Goal: Task Accomplishment & Management: Manage account settings

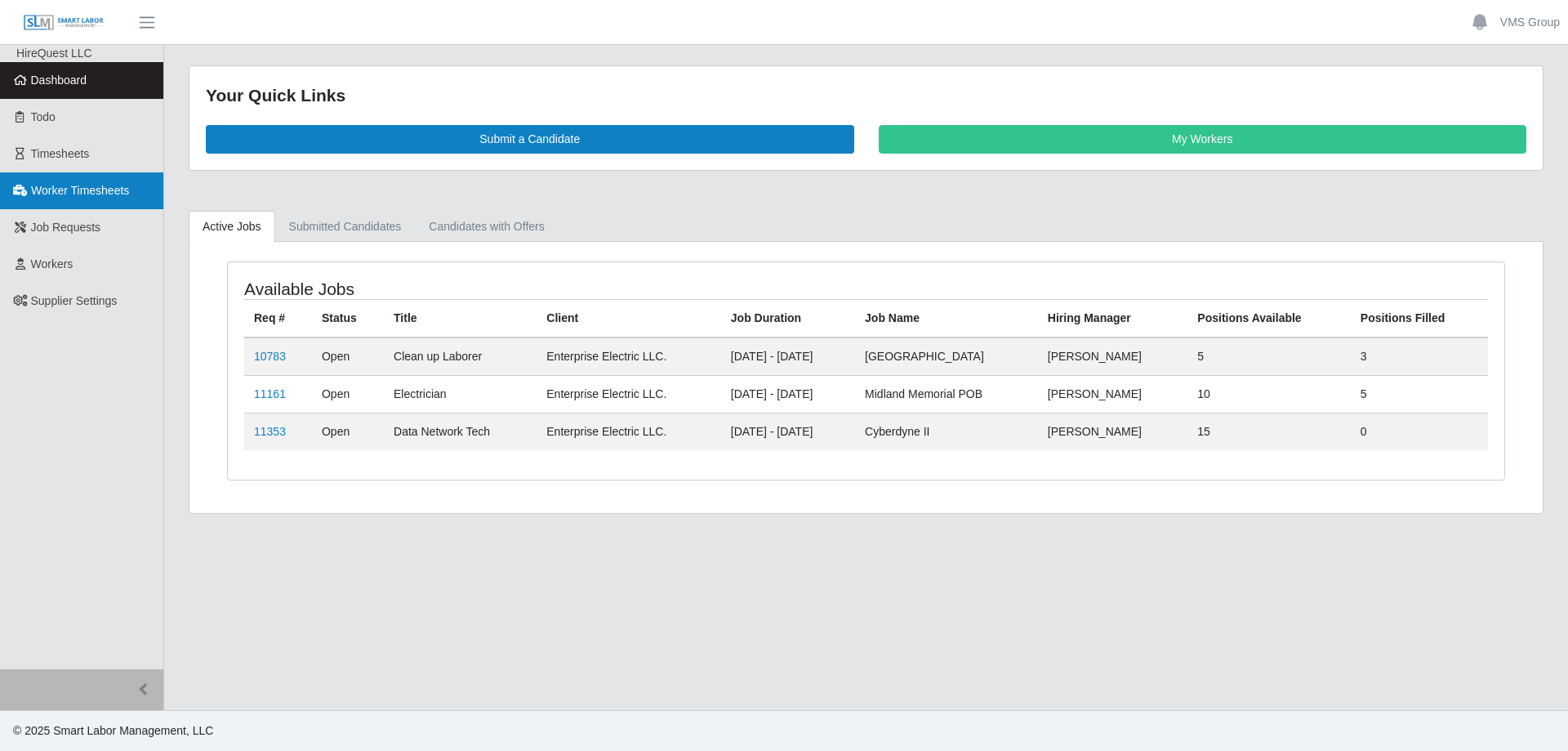
click at [72, 196] on span "Worker Timesheets" at bounding box center [79, 191] width 98 height 13
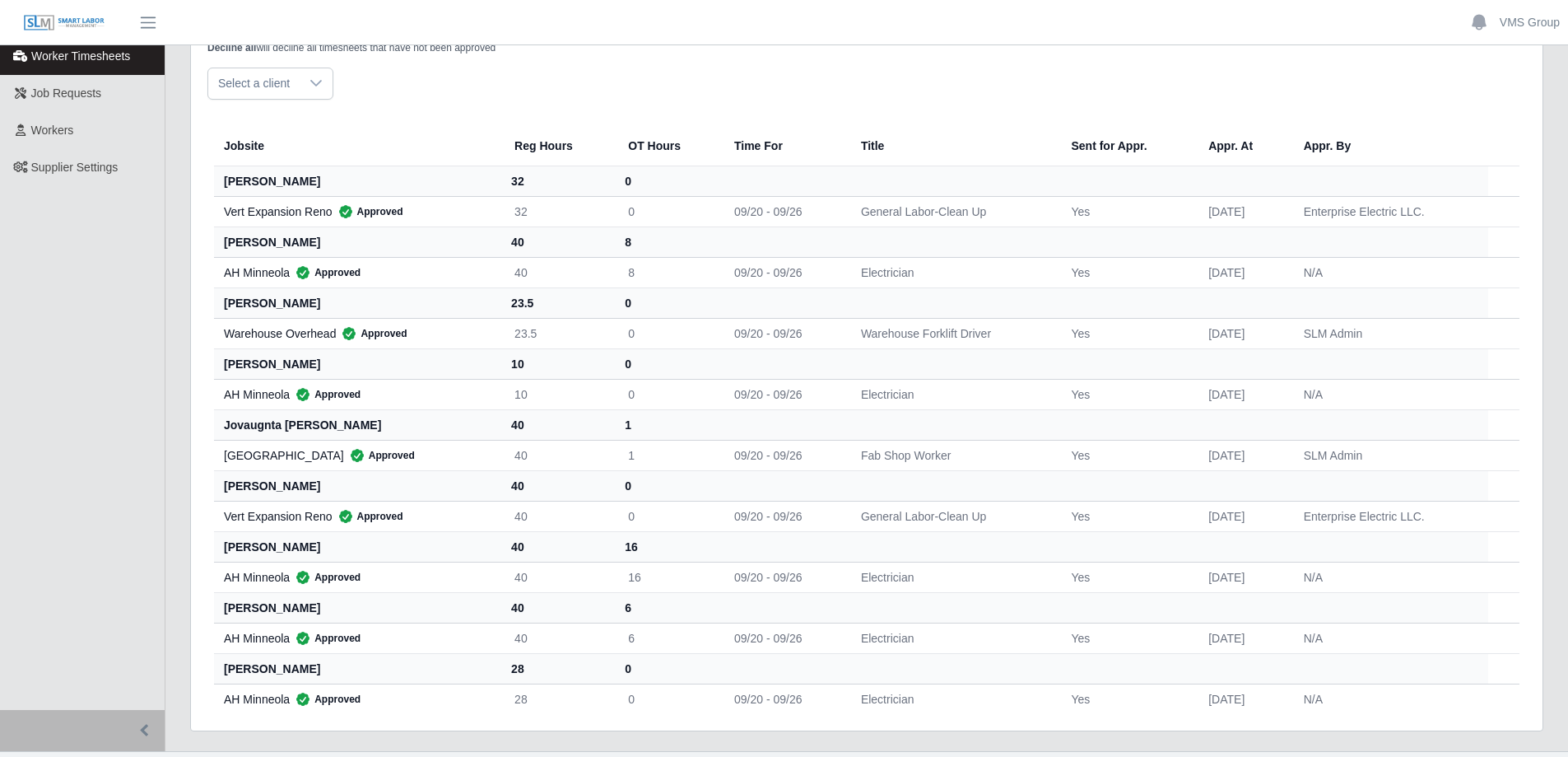
scroll to position [164, 0]
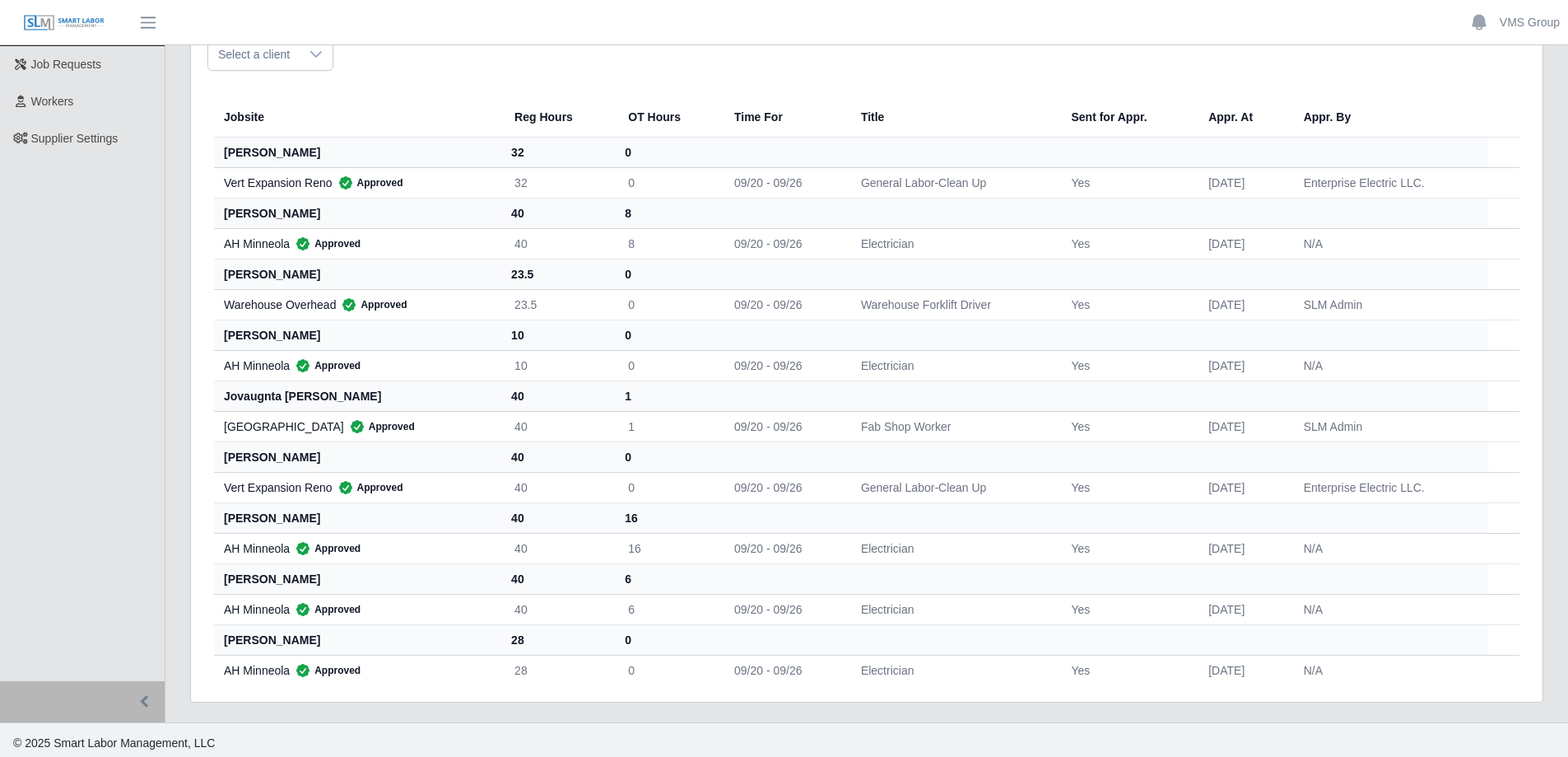
click at [243, 455] on th "[PERSON_NAME]" at bounding box center [357, 457] width 287 height 30
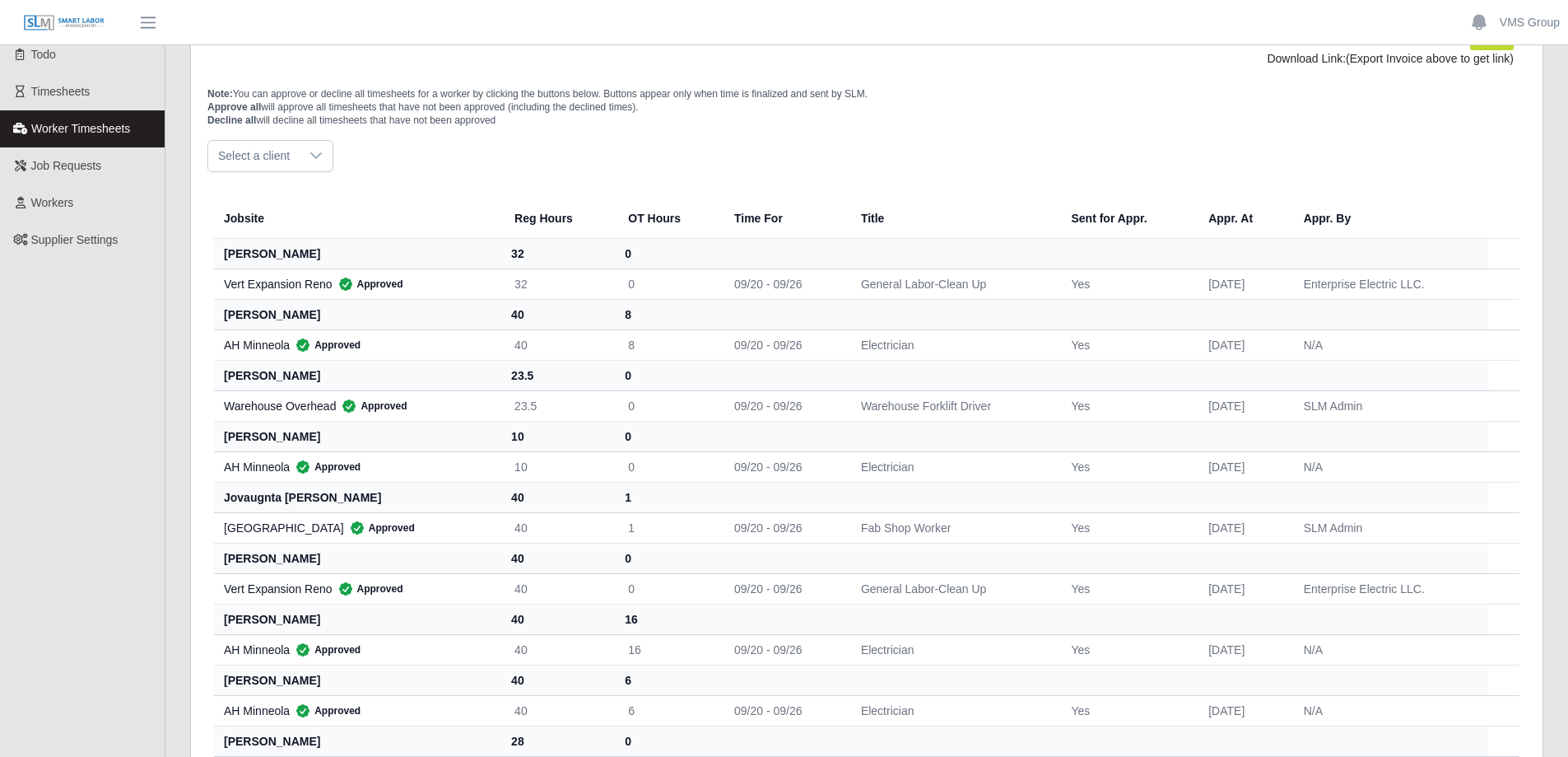
scroll to position [0, 0]
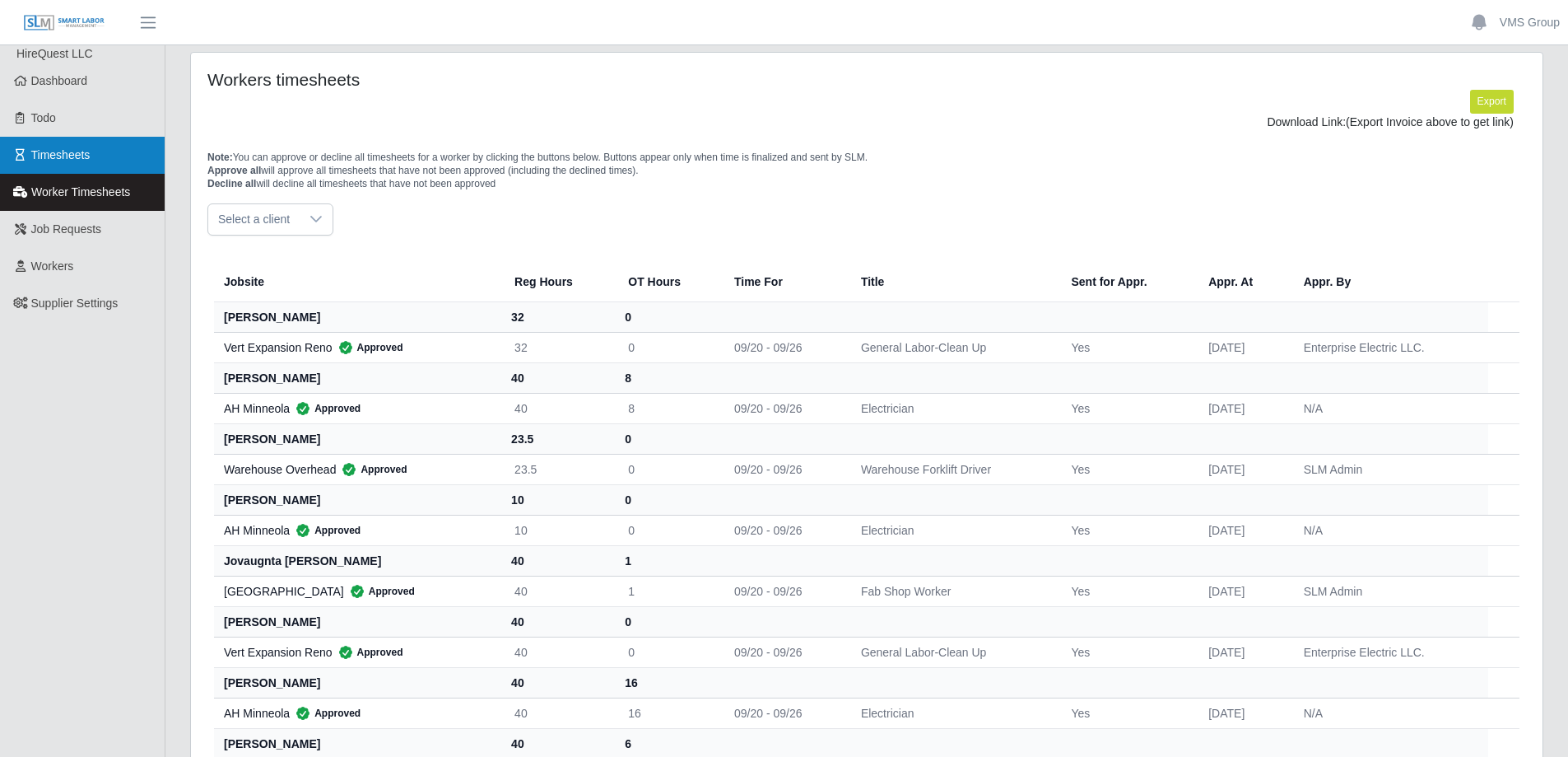
click at [84, 164] on link "Timesheets" at bounding box center [82, 155] width 164 height 37
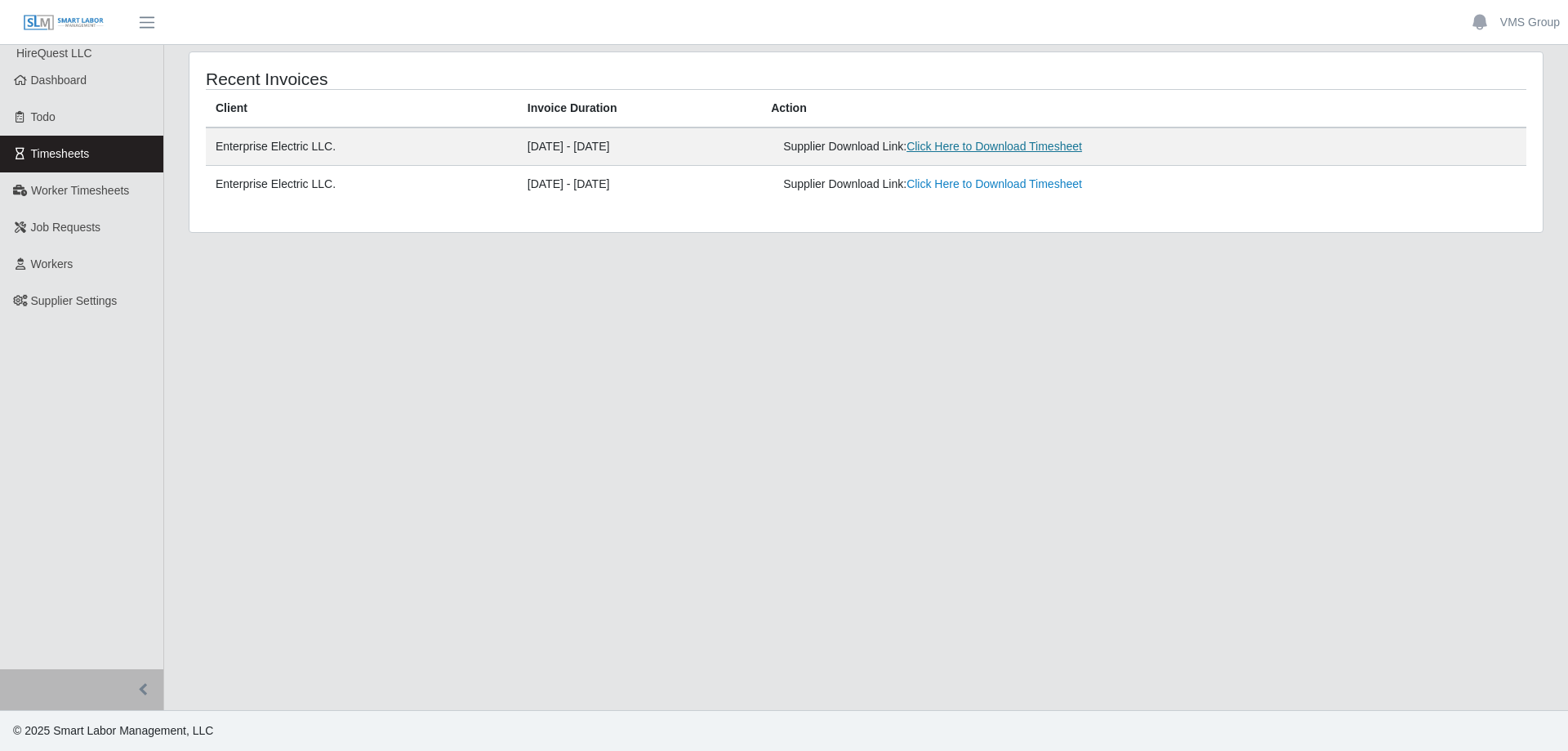
click at [990, 151] on link "Click Here to Download Timesheet" at bounding box center [994, 146] width 176 height 13
drag, startPoint x: 431, startPoint y: 509, endPoint x: 488, endPoint y: 615, distance: 120.4
click at [453, 539] on main "Recent Invoices Client Invoice Duration Action Enterprise Electric LLC. [DATE] …" at bounding box center [866, 377] width 1404 height 665
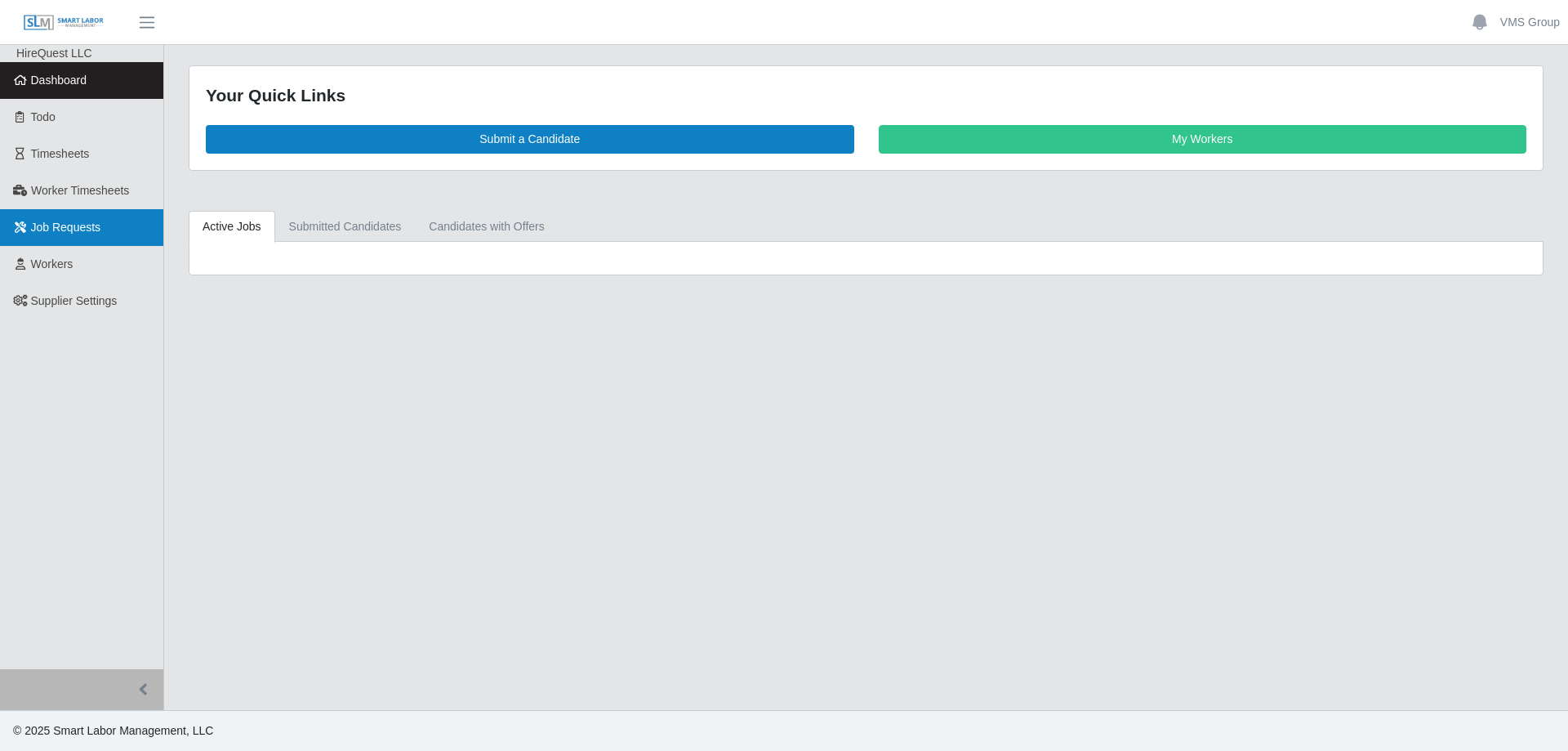
click at [90, 225] on span "Job Requests" at bounding box center [66, 227] width 70 height 13
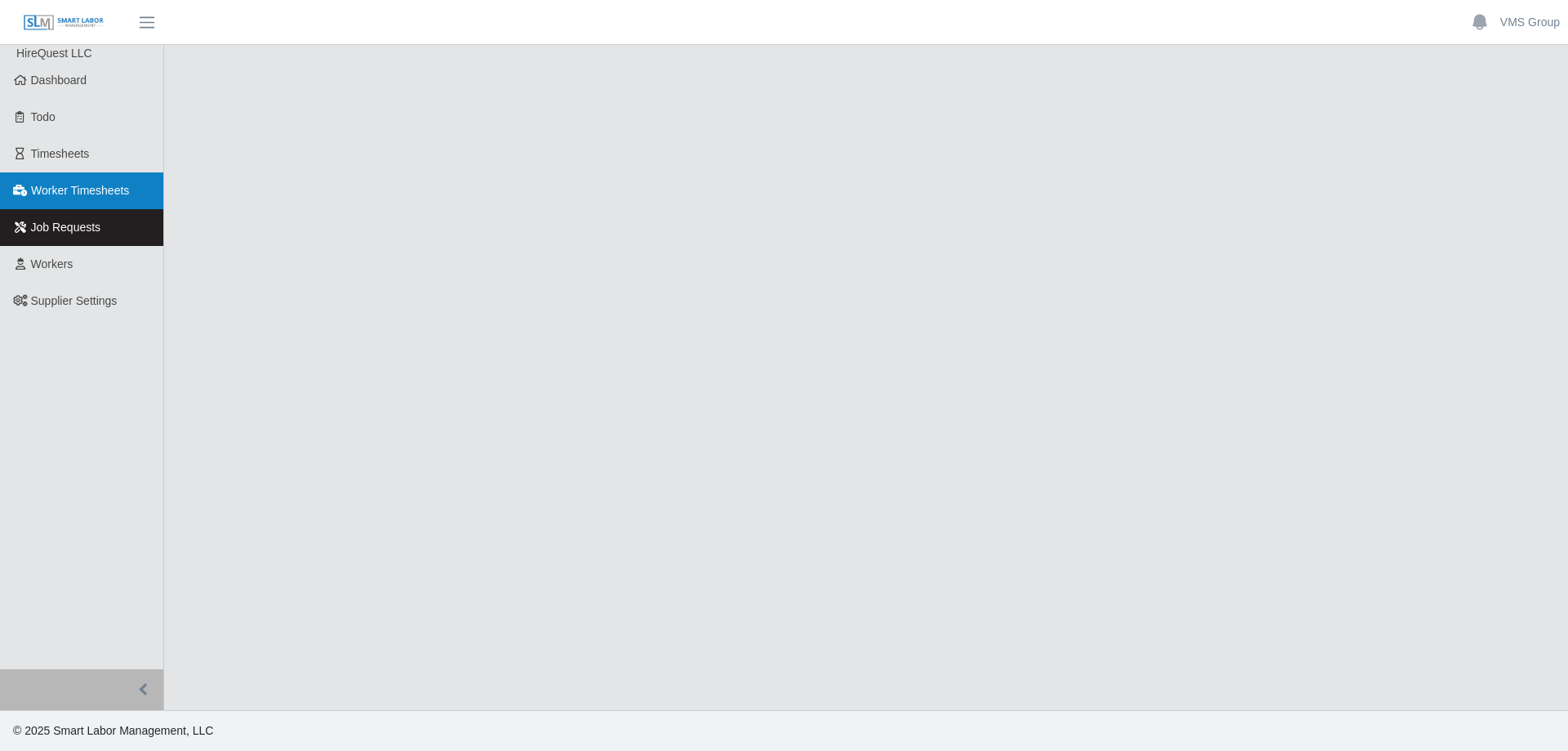
click at [79, 184] on span "Worker Timesheets" at bounding box center [79, 191] width 98 height 13
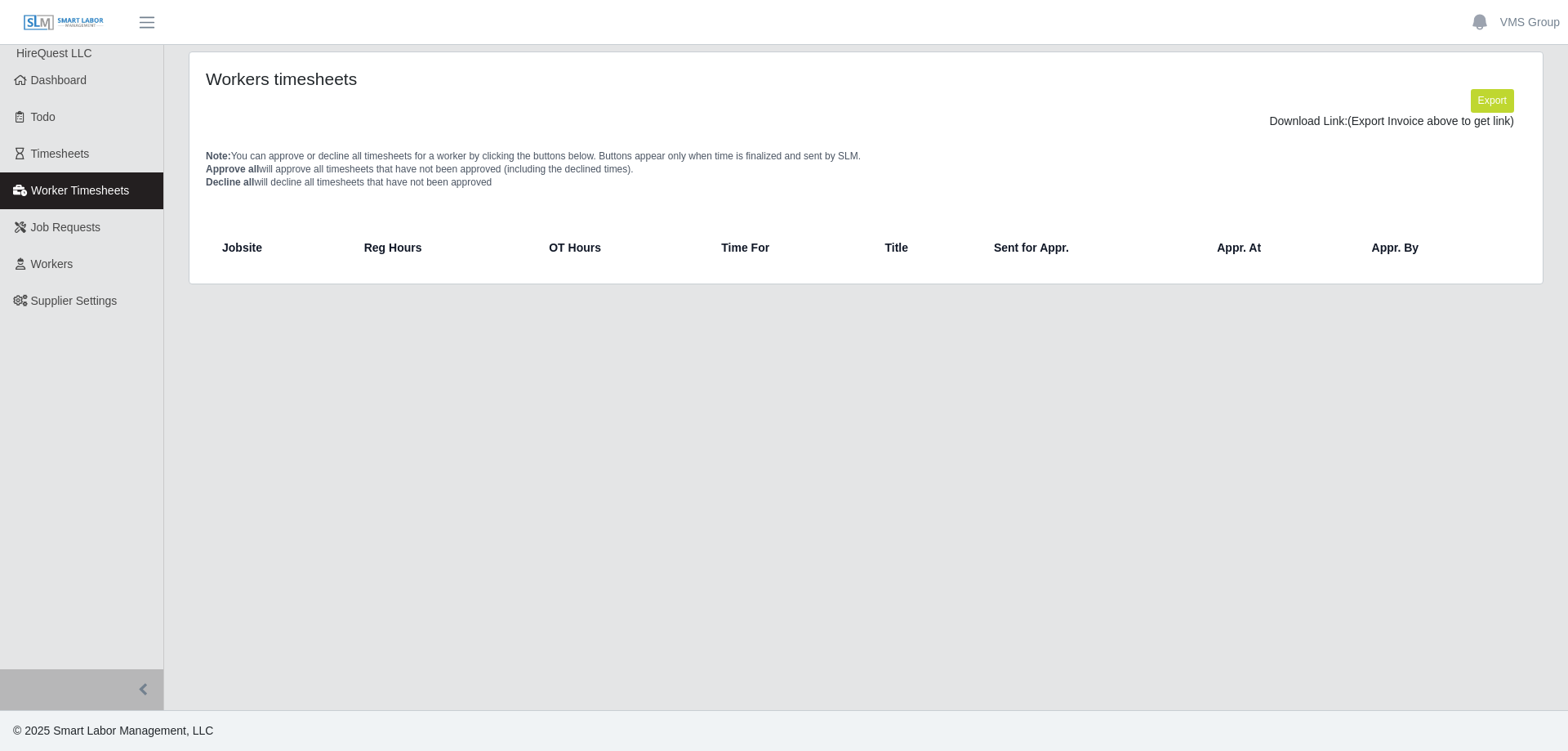
click at [72, 189] on span "Worker Timesheets" at bounding box center [79, 191] width 98 height 13
click at [53, 148] on span "Timesheets" at bounding box center [60, 154] width 59 height 13
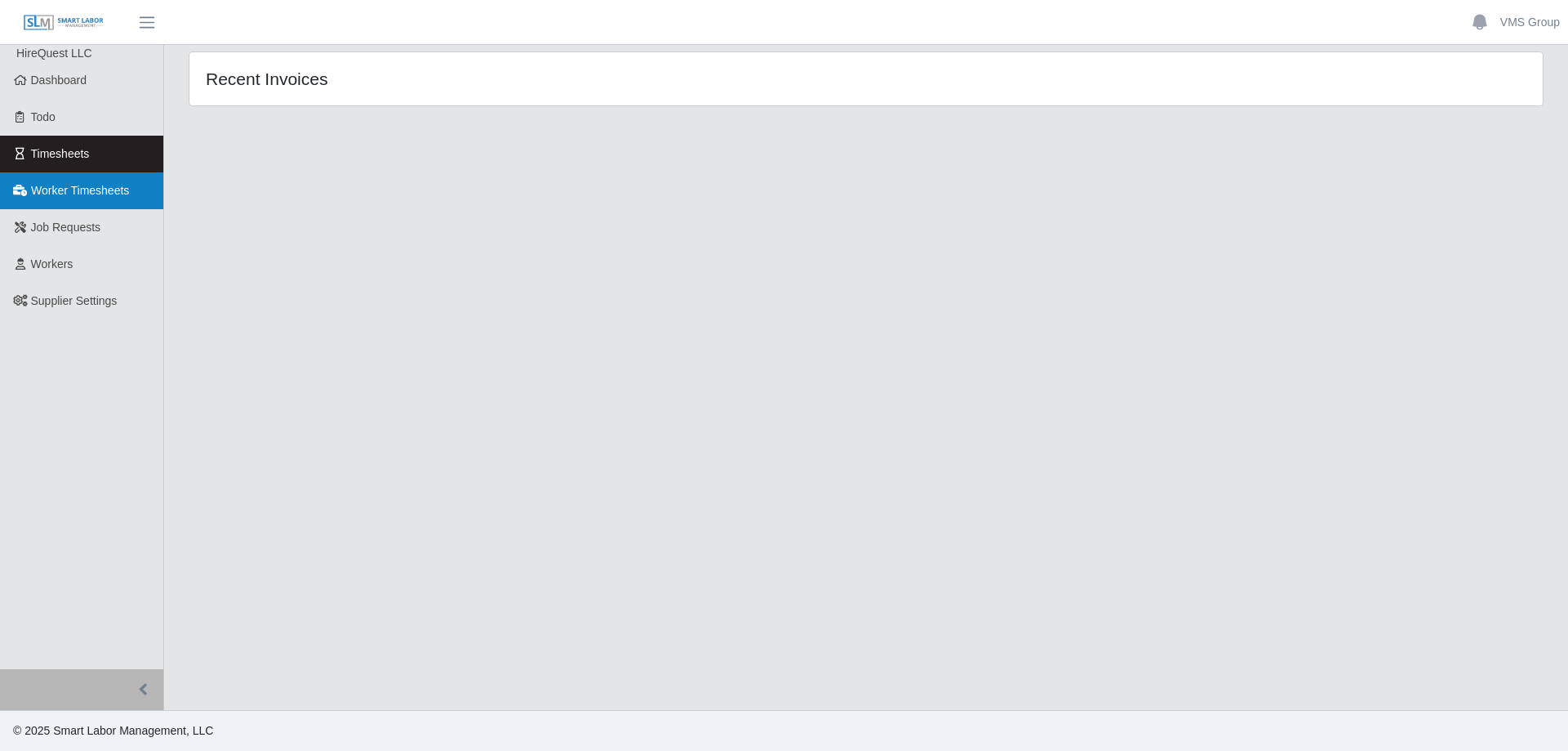
click at [96, 206] on link "Worker Timesheets" at bounding box center [81, 191] width 163 height 37
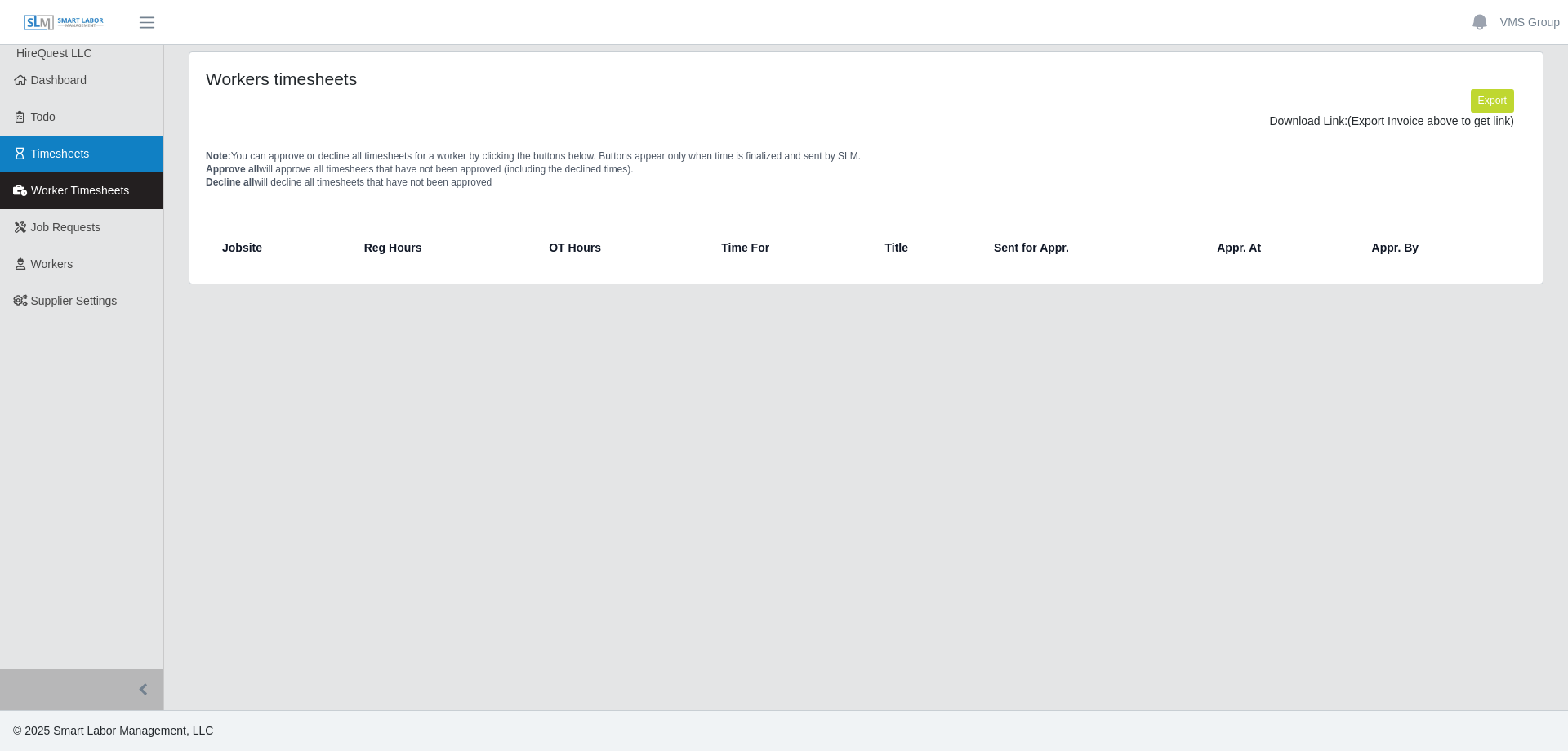
click at [49, 161] on link "Timesheets" at bounding box center [81, 154] width 163 height 37
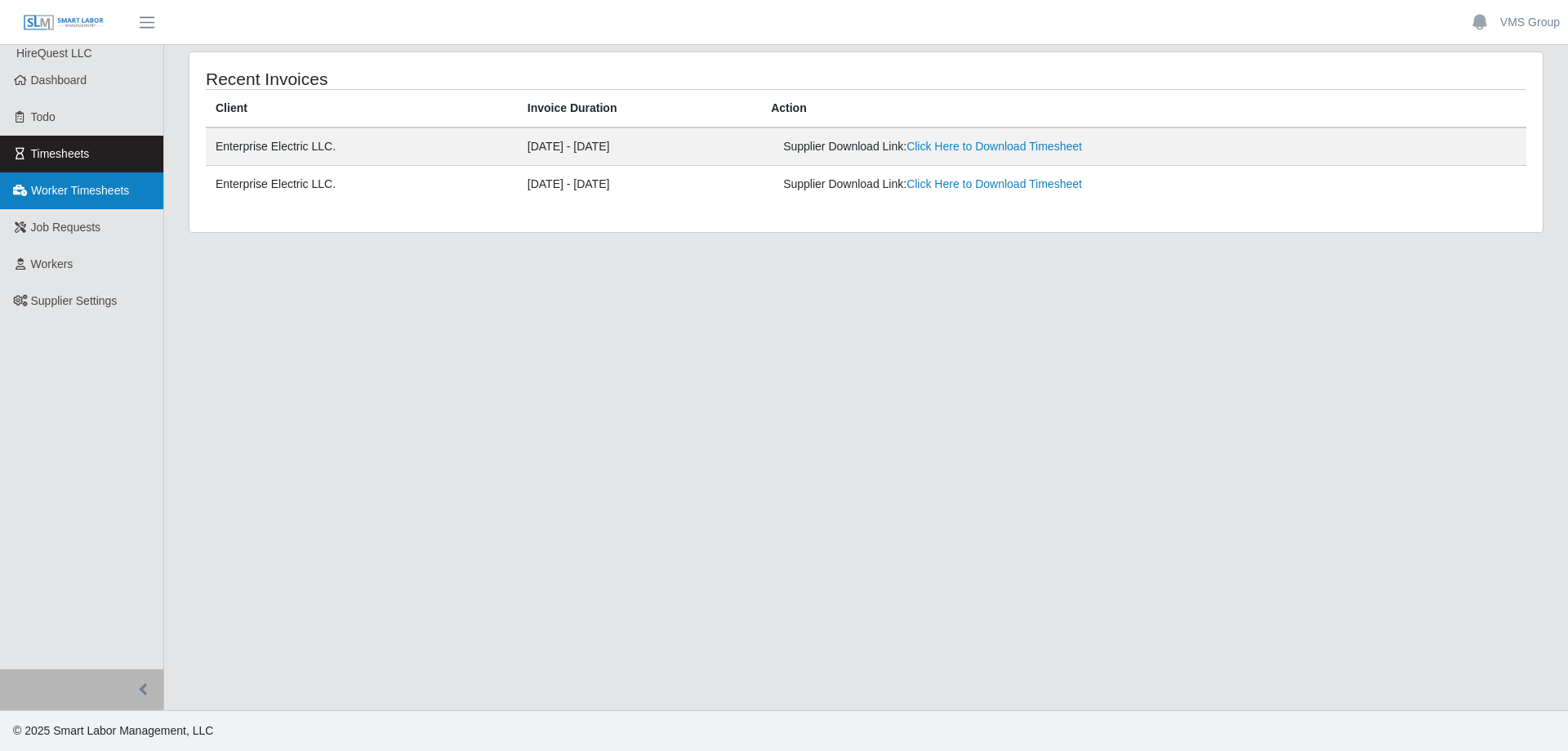
click at [99, 191] on span "Worker Timesheets" at bounding box center [79, 191] width 98 height 13
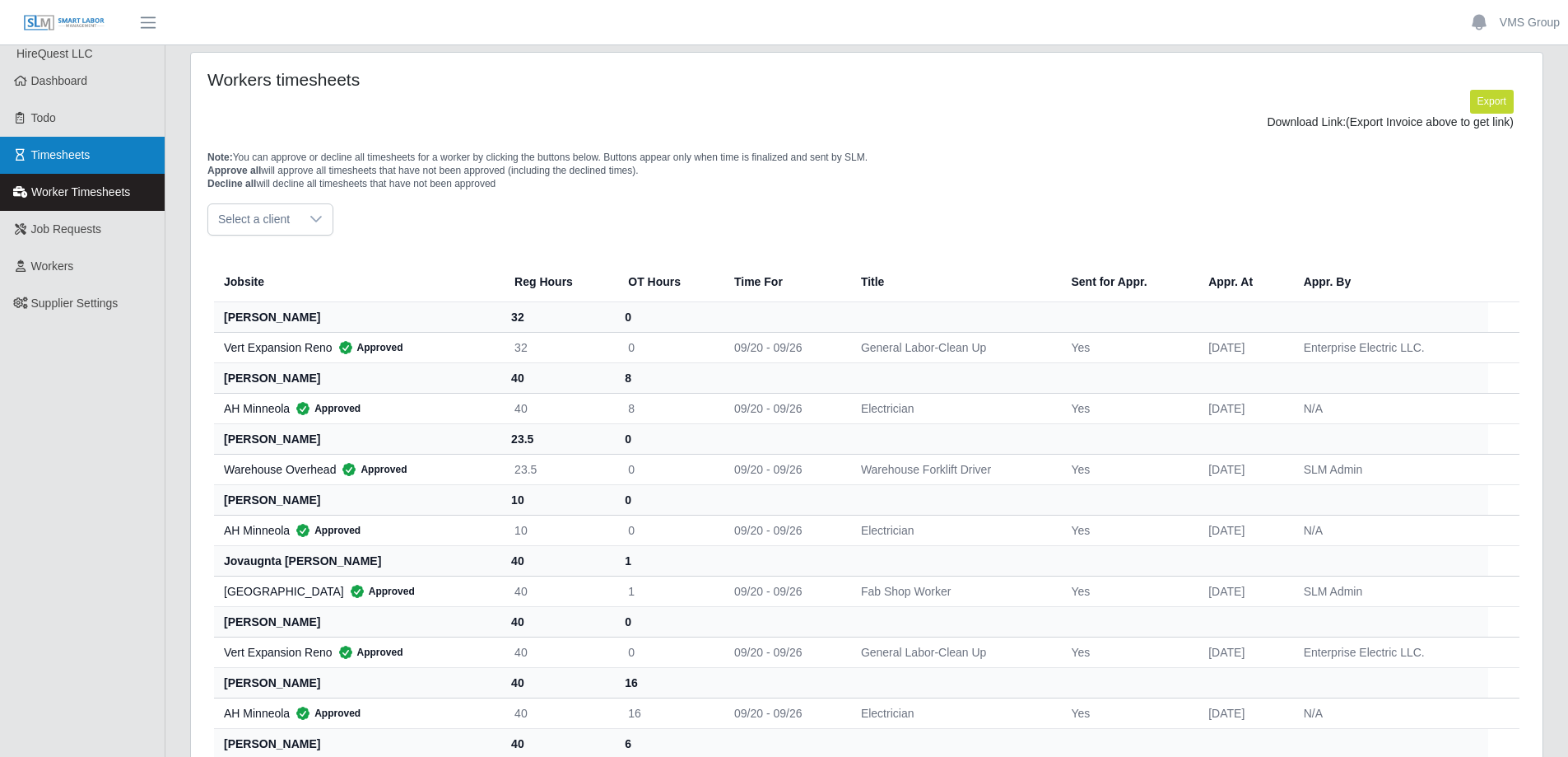
click at [78, 143] on link "Timesheets" at bounding box center [82, 155] width 164 height 37
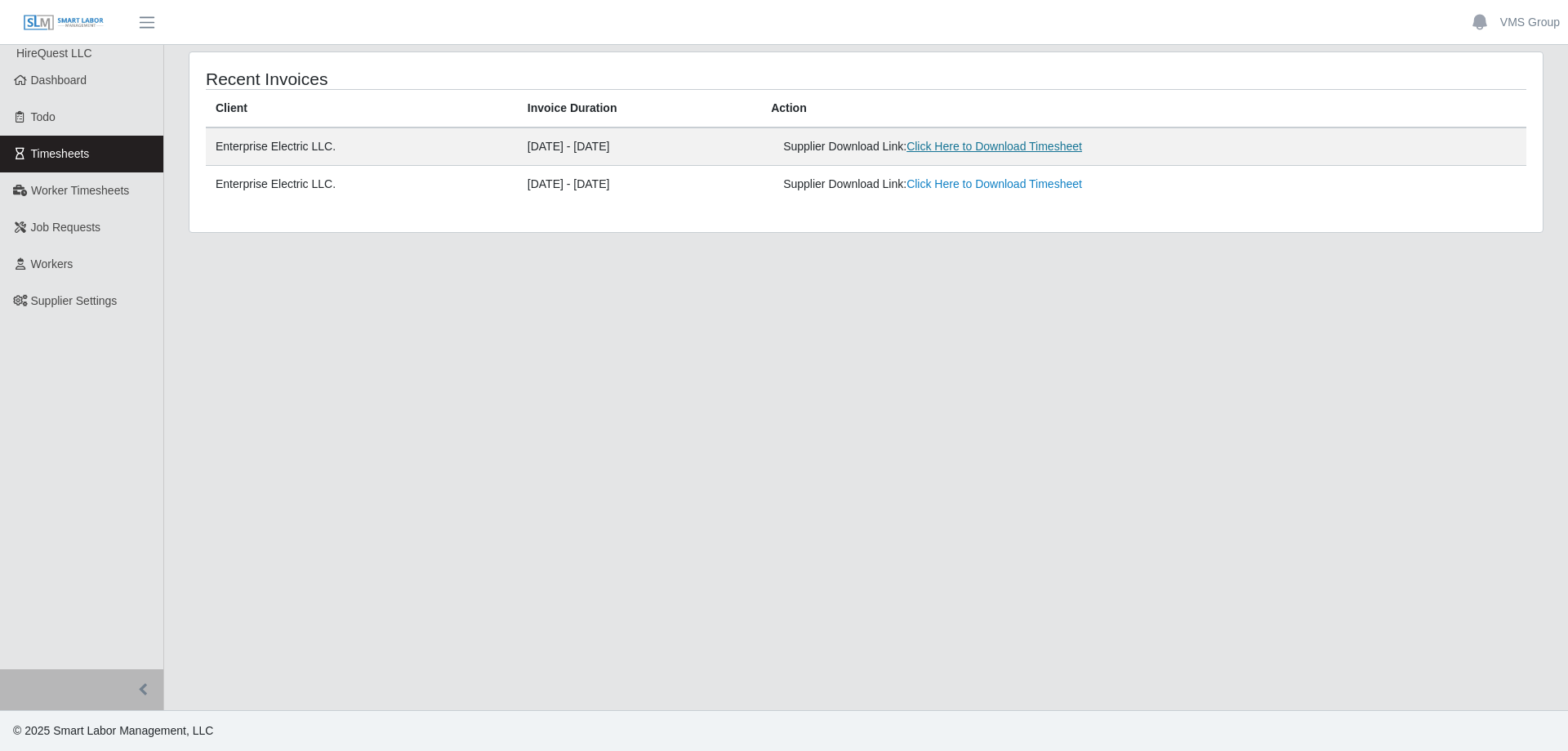
click at [977, 151] on link "Click Here to Download Timesheet" at bounding box center [994, 146] width 176 height 13
drag, startPoint x: 716, startPoint y: 461, endPoint x: 1307, endPoint y: 19, distance: 738.0
click at [796, 402] on main "Recent Invoices Client Invoice Duration Action Enterprise Electric LLC. [DATE] …" at bounding box center [866, 377] width 1404 height 665
click at [664, 379] on main "Recent Invoices Client Invoice Duration Action Enterprise Electric LLC. 09/20/2…" at bounding box center [866, 377] width 1404 height 665
click at [75, 219] on link "Job Requests" at bounding box center [81, 227] width 163 height 37
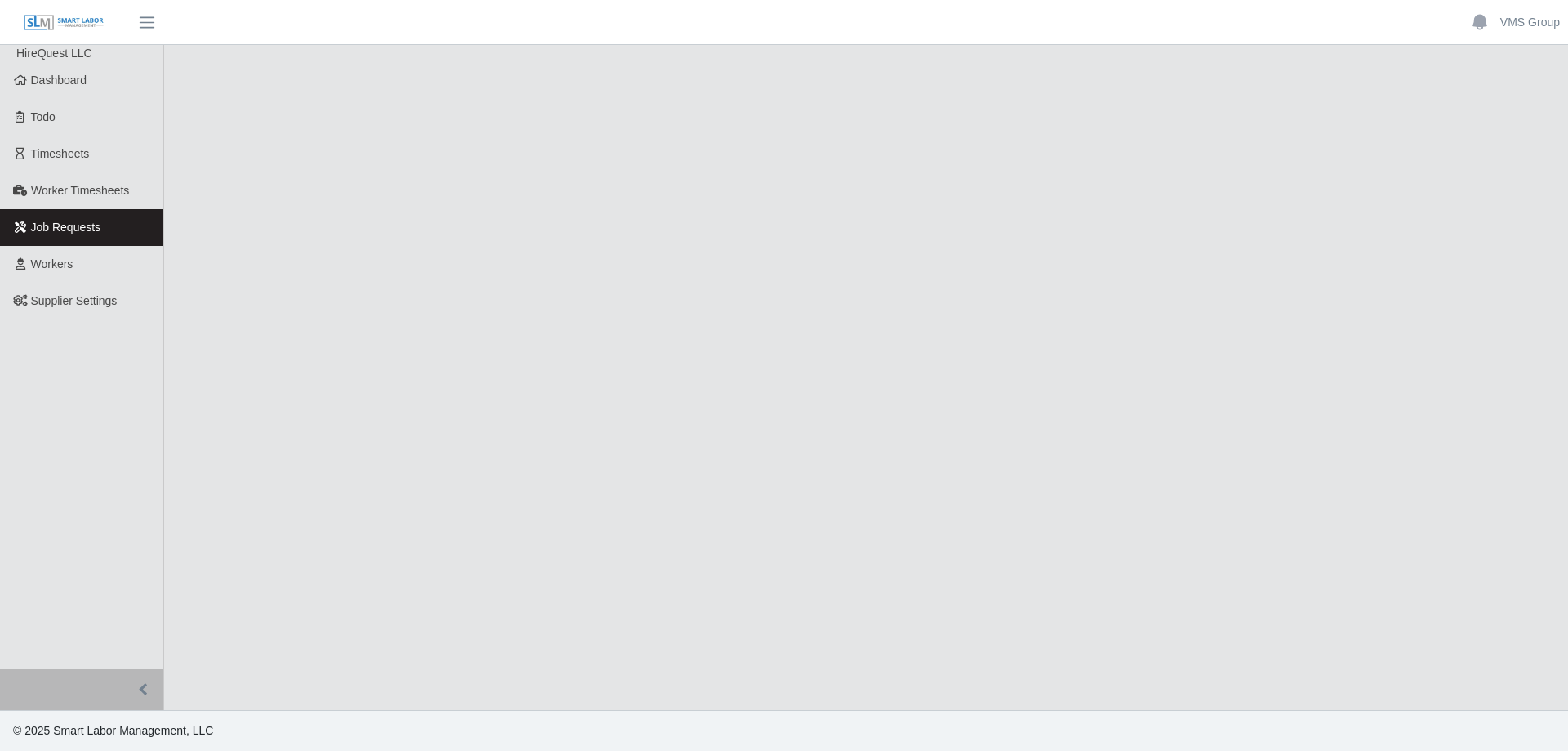
click at [81, 200] on link "Worker Timesheets" at bounding box center [81, 191] width 163 height 37
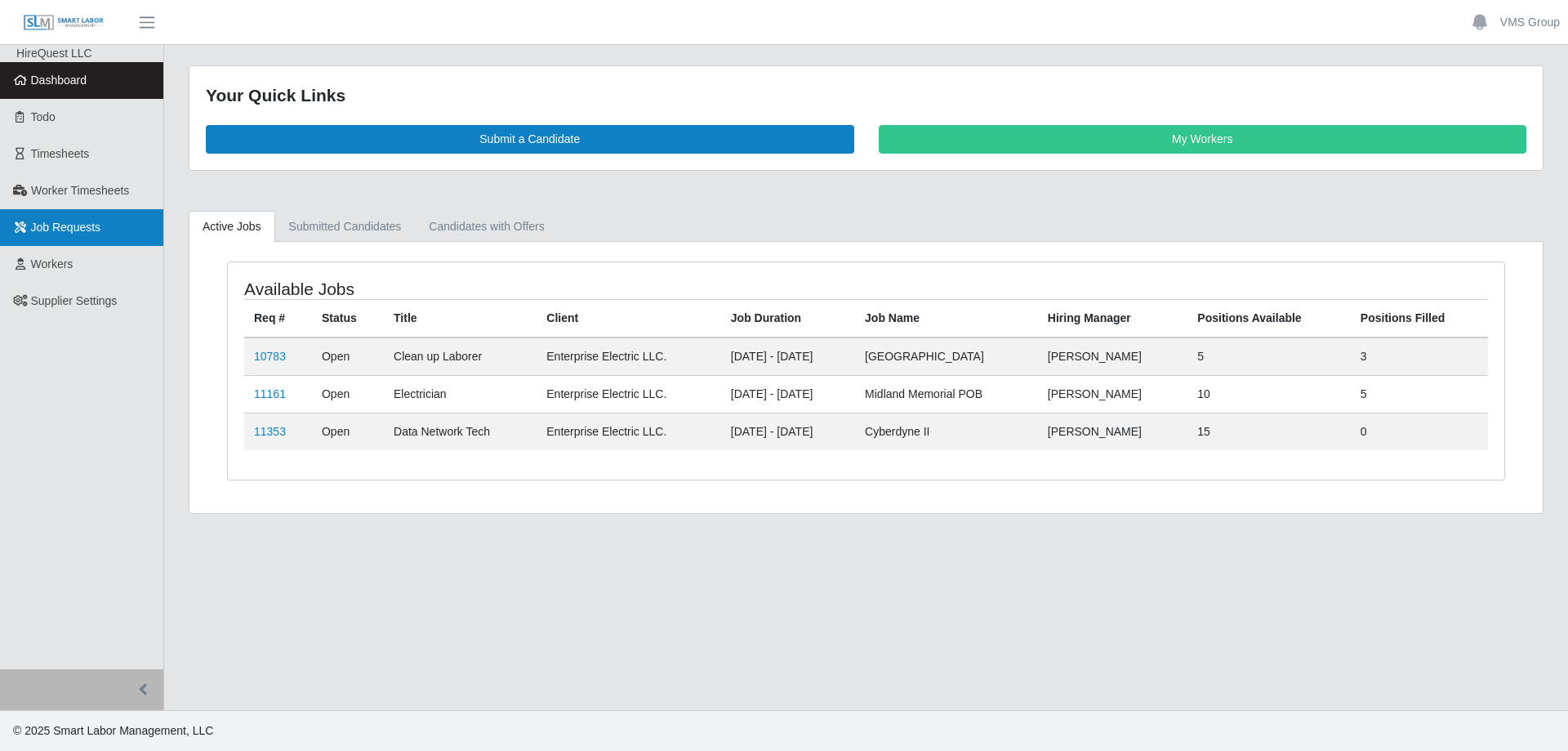
click at [64, 228] on span "Job Requests" at bounding box center [66, 227] width 70 height 13
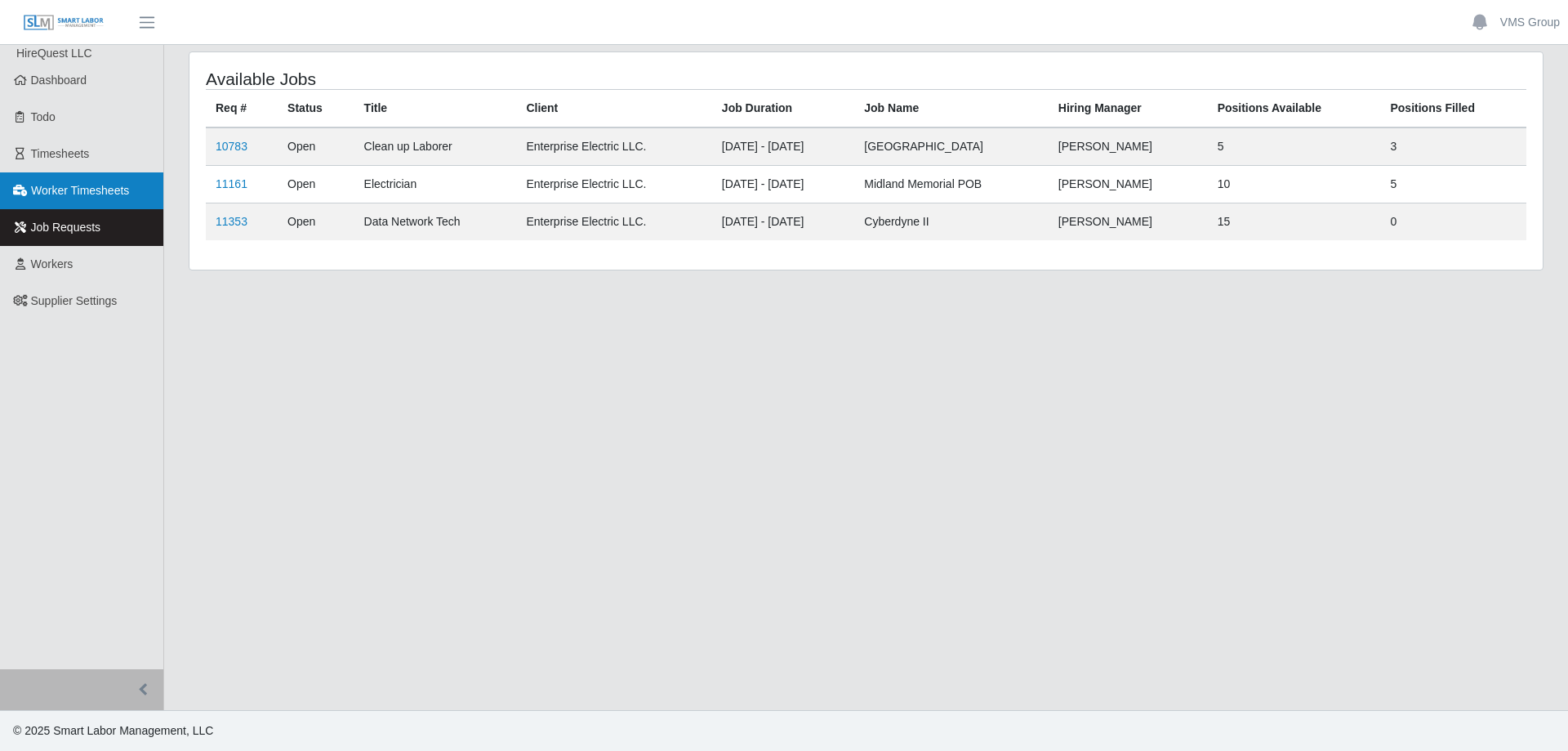
click at [69, 193] on span "Worker Timesheets" at bounding box center [79, 191] width 98 height 13
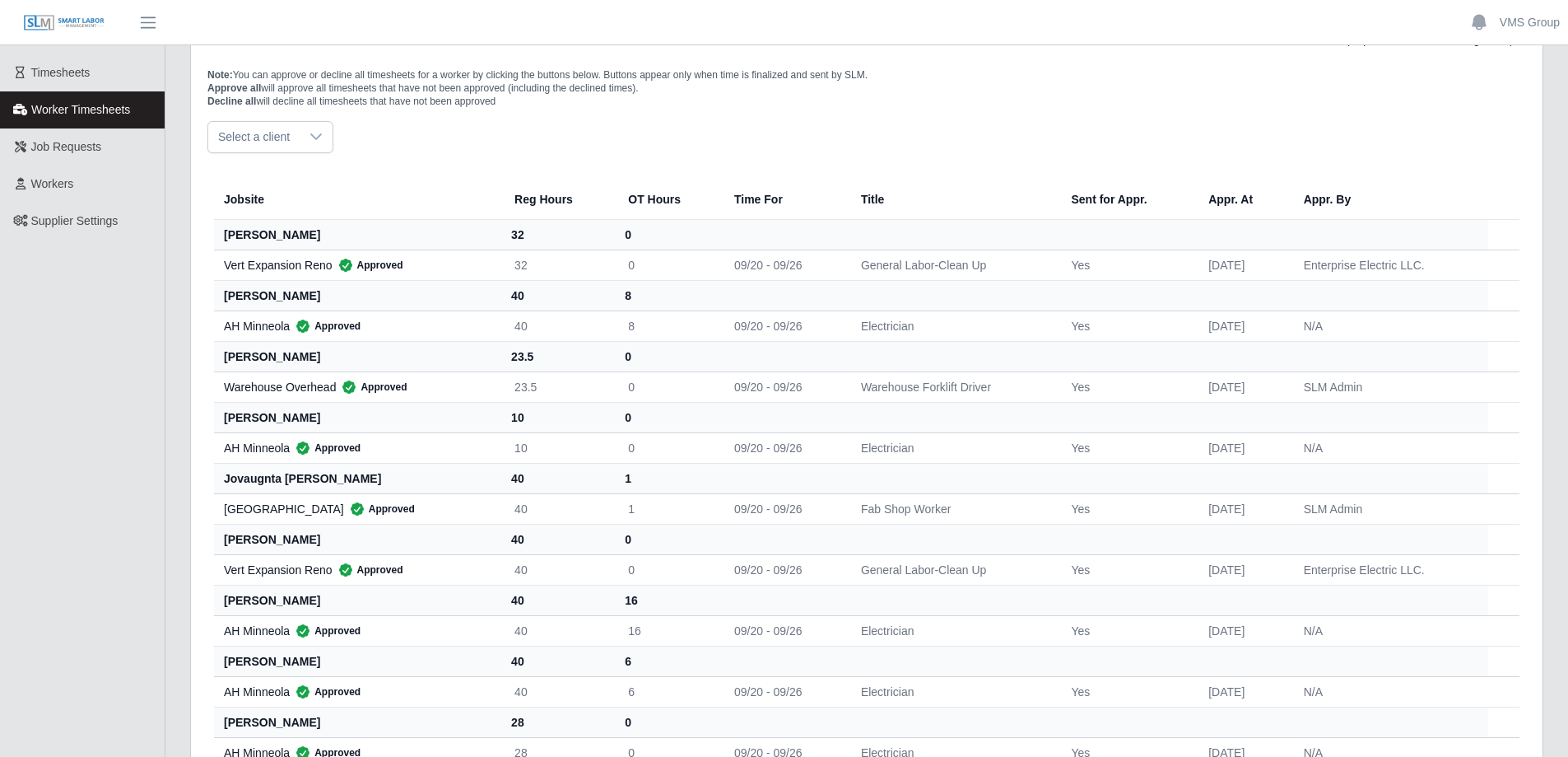
scroll to position [164, 0]
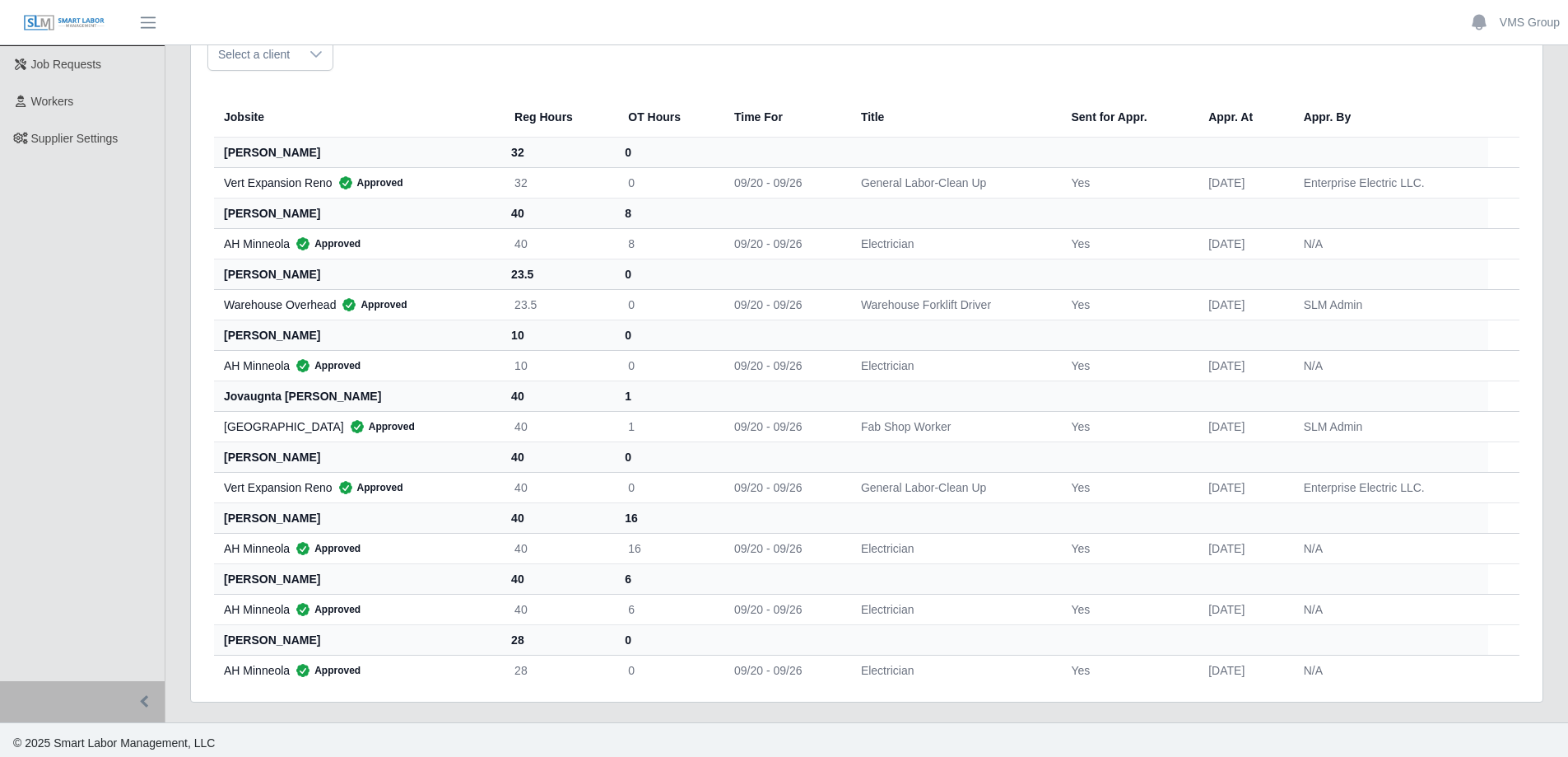
click at [263, 55] on span "Select a client" at bounding box center [254, 55] width 91 height 30
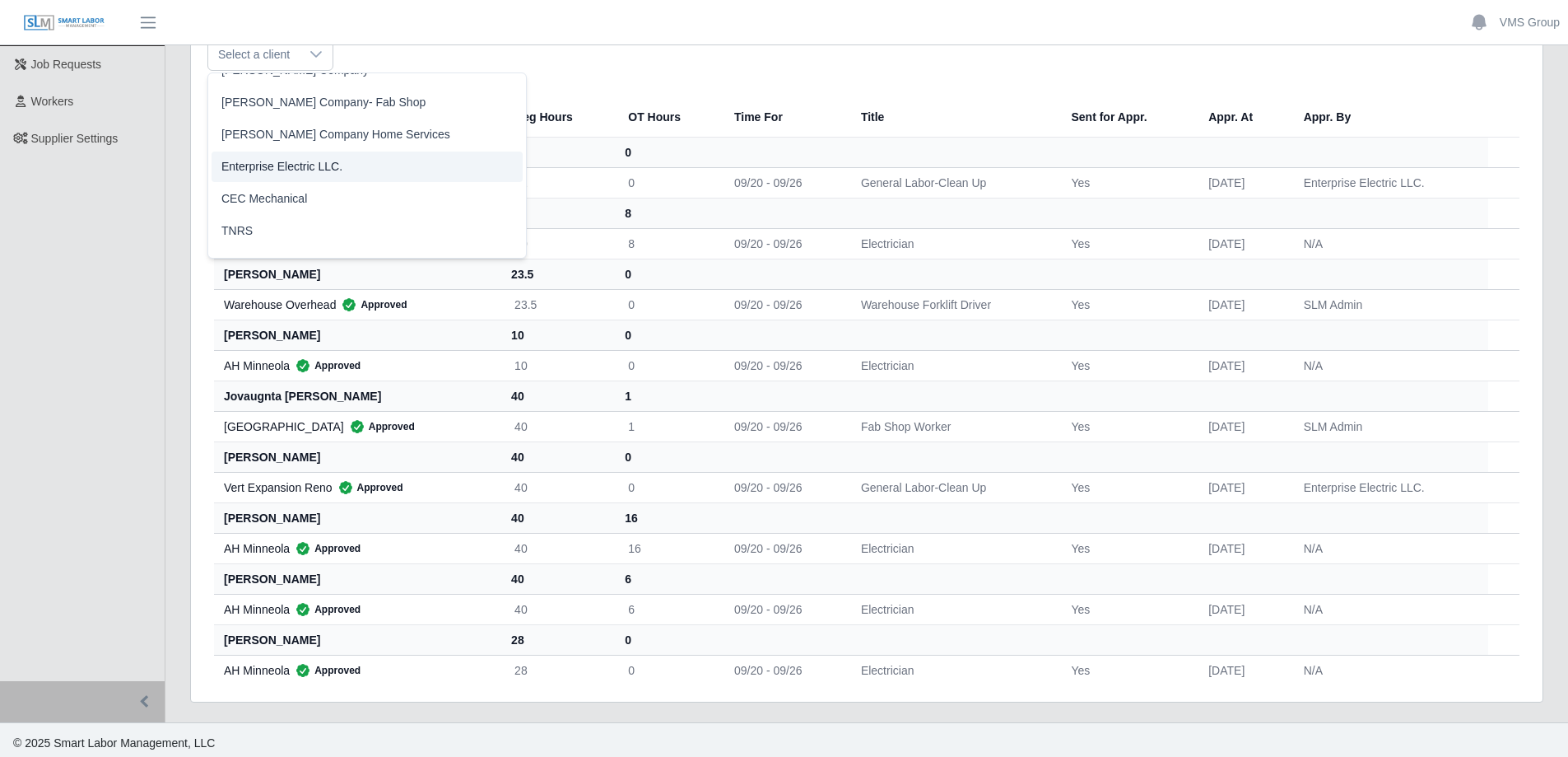
scroll to position [83, 0]
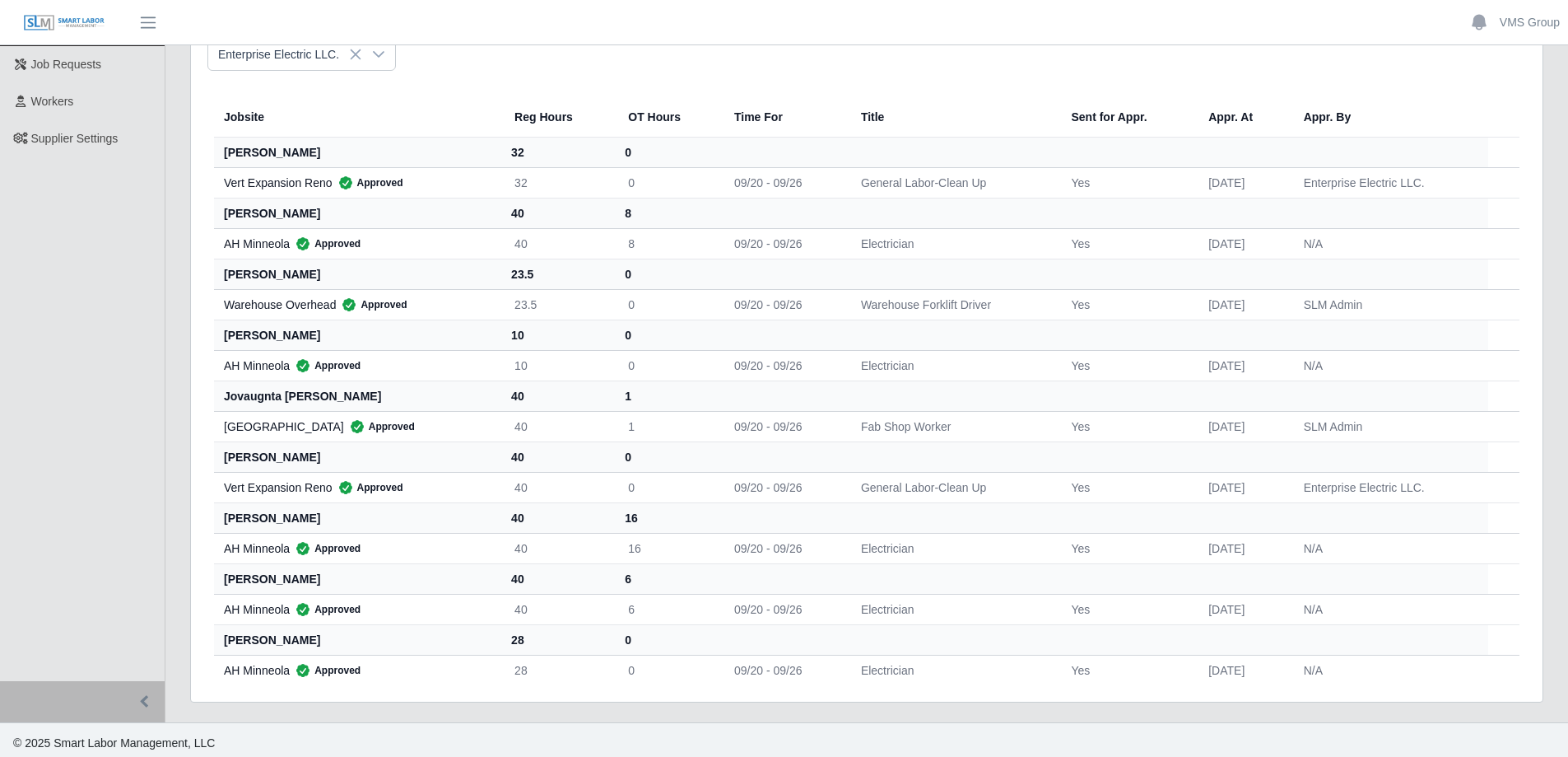
click at [315, 134] on span "Enterprise Electric LLC." at bounding box center [282, 137] width 121 height 18
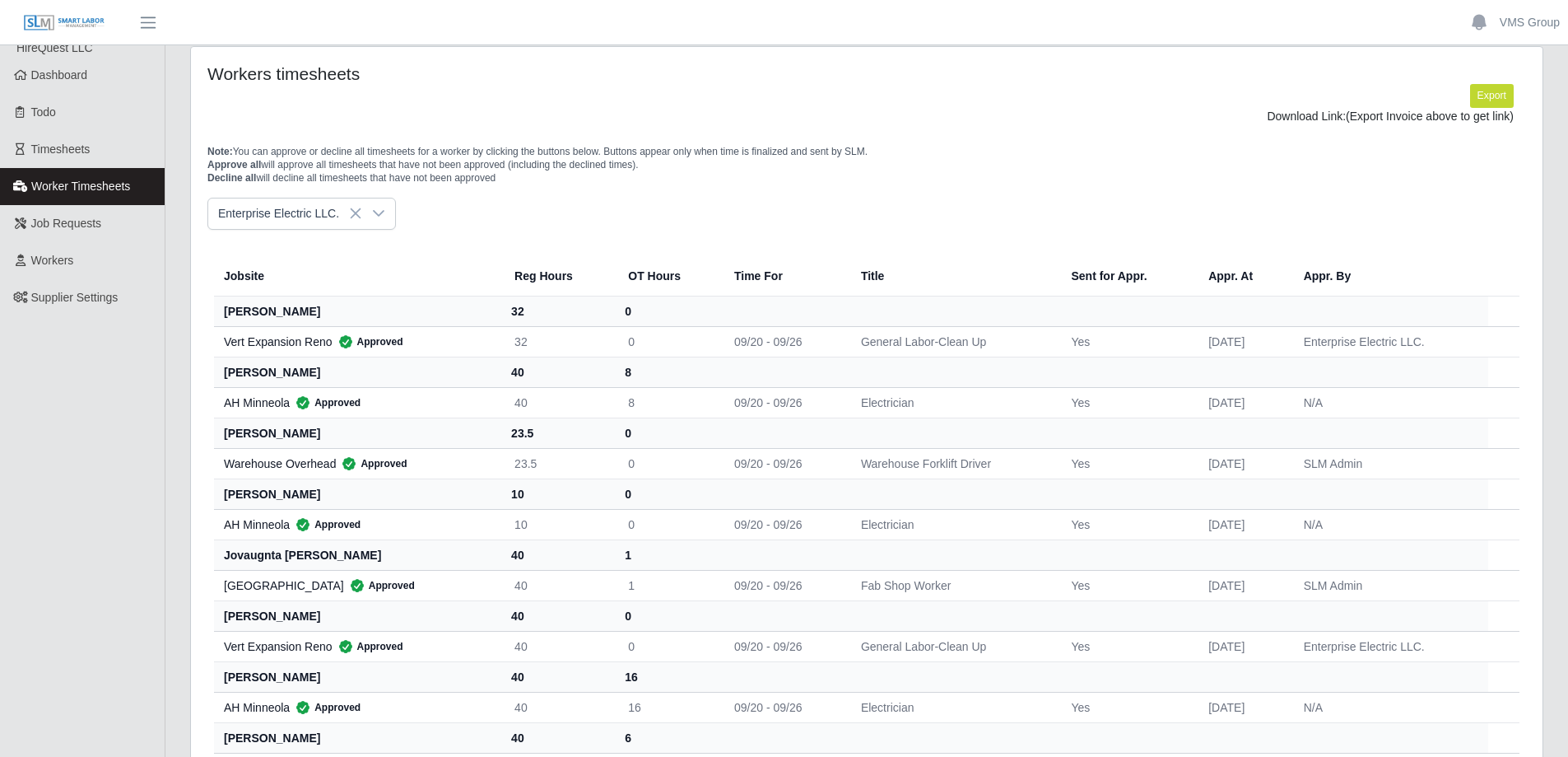
scroll to position [0, 0]
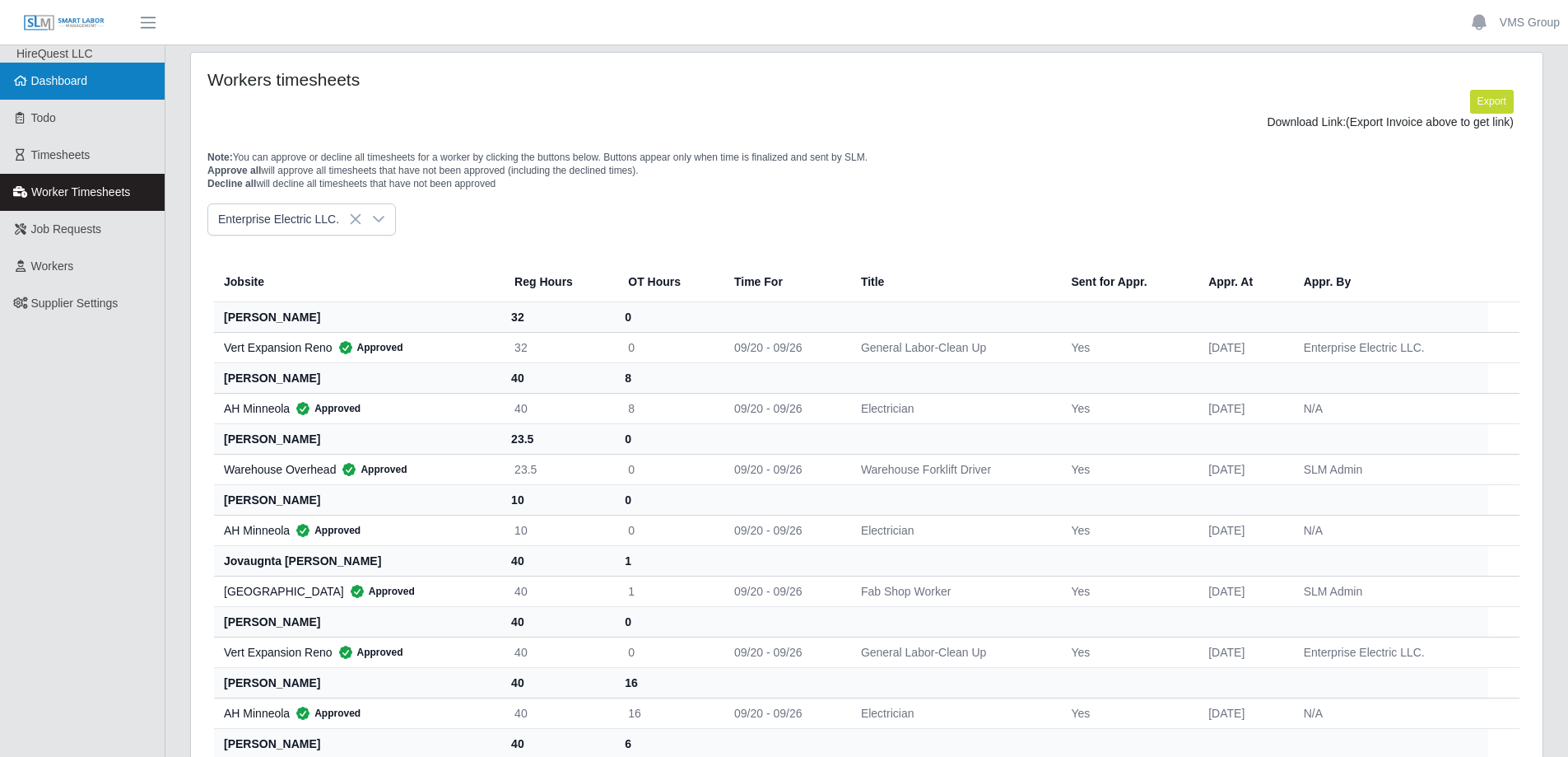
click at [60, 94] on link "Dashboard" at bounding box center [82, 81] width 164 height 37
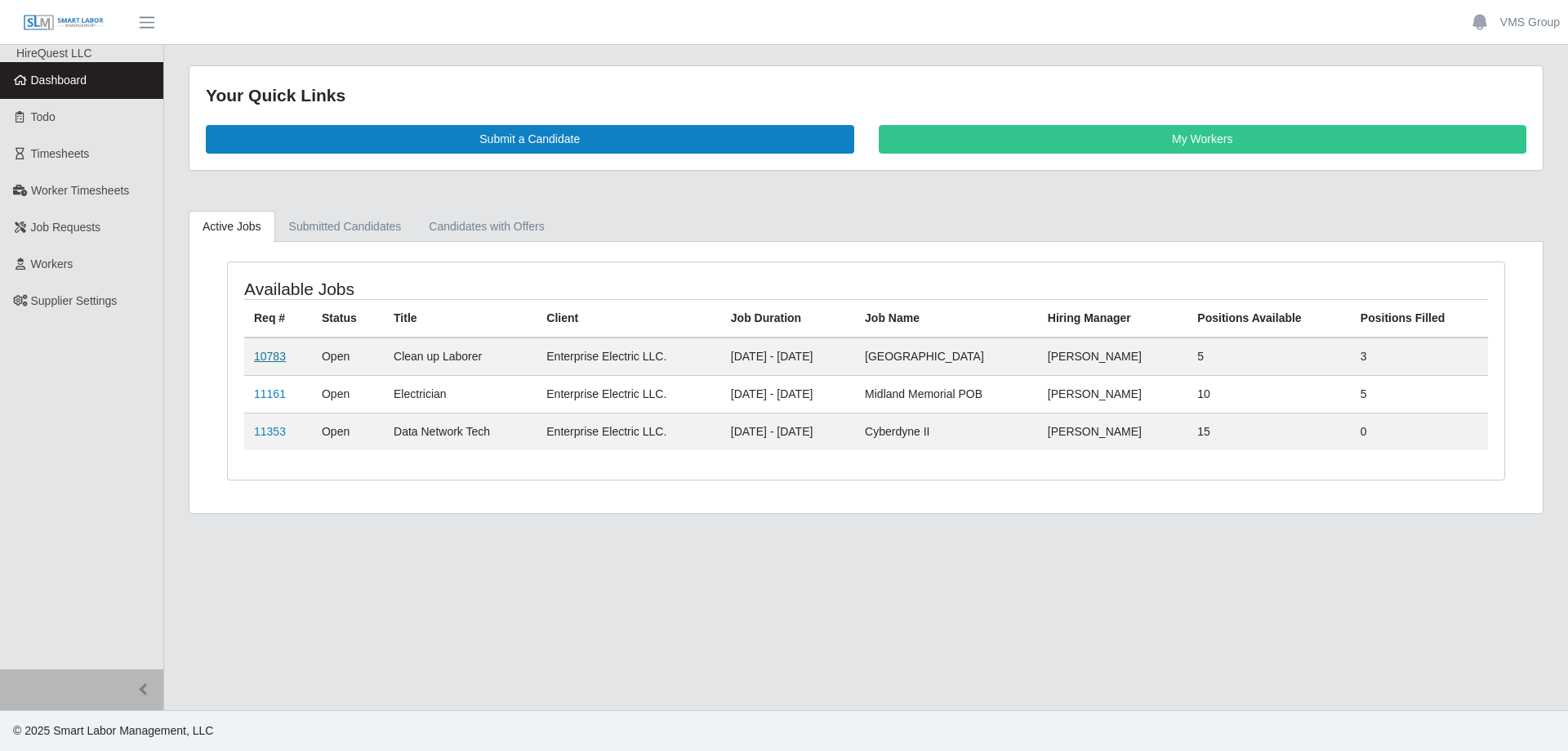
click at [258, 356] on link "10783" at bounding box center [270, 356] width 32 height 13
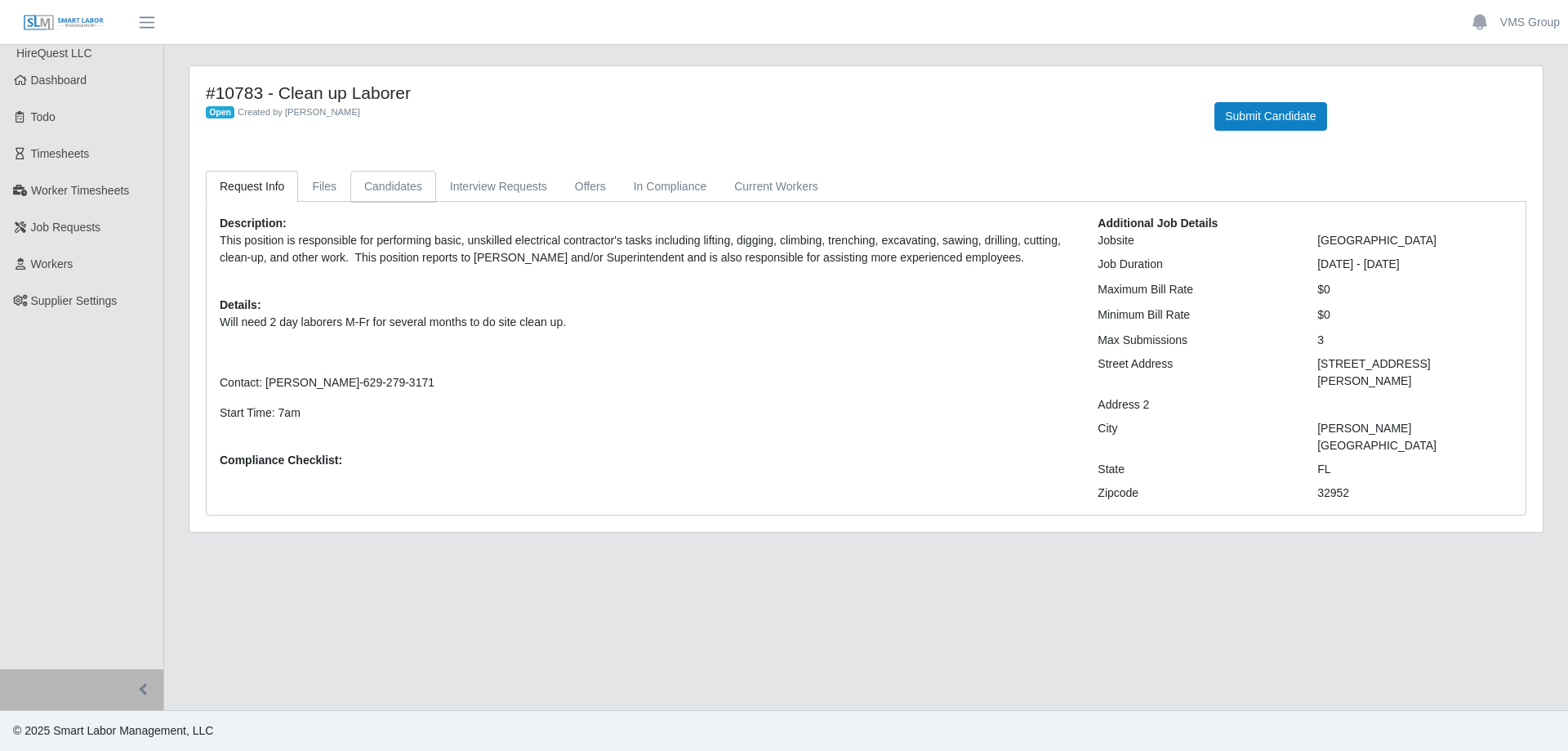
click at [376, 193] on link "Candidates" at bounding box center [393, 186] width 86 height 32
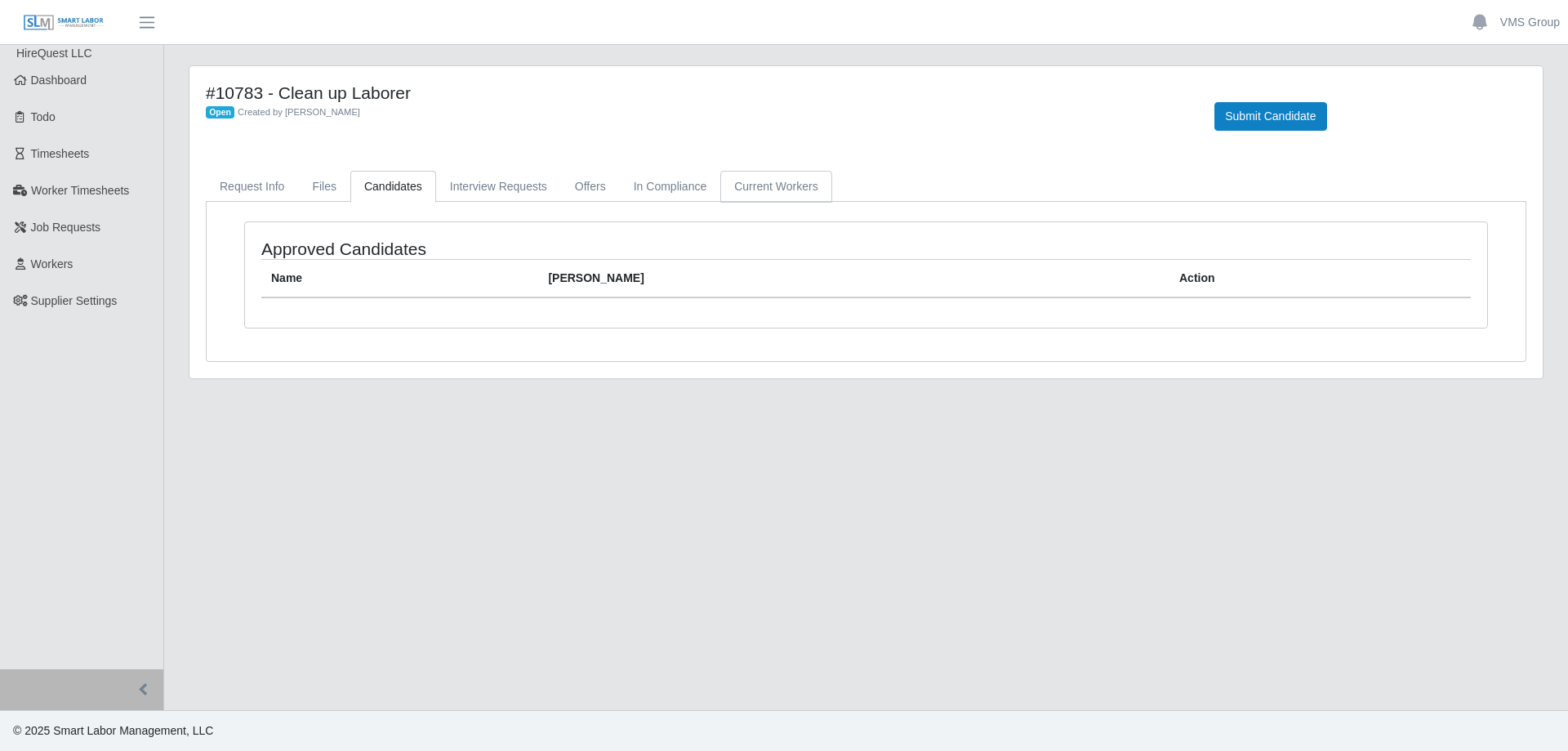
click at [720, 192] on link "Current Workers" at bounding box center [775, 186] width 111 height 32
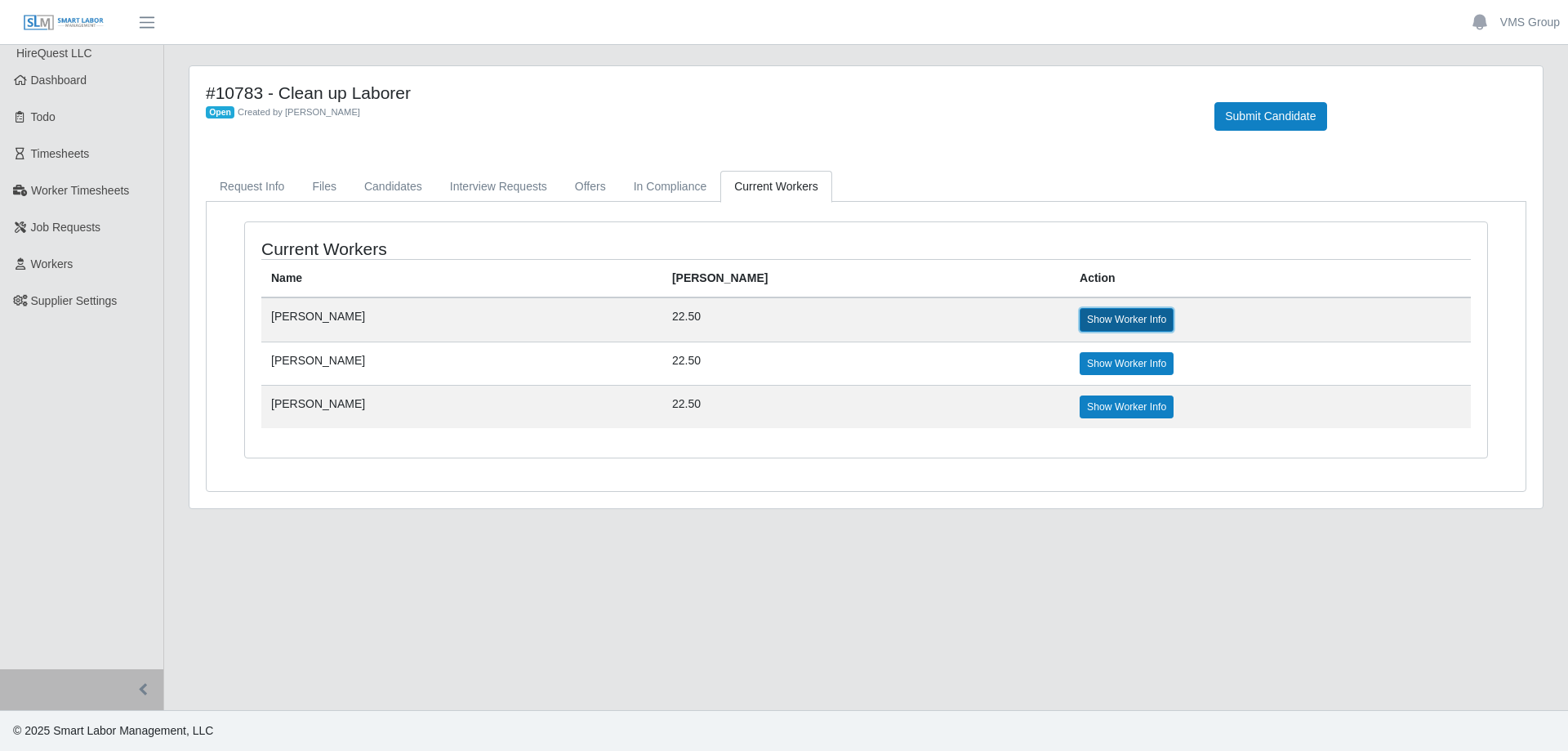
click at [1080, 314] on link "Show Worker Info" at bounding box center [1126, 319] width 94 height 23
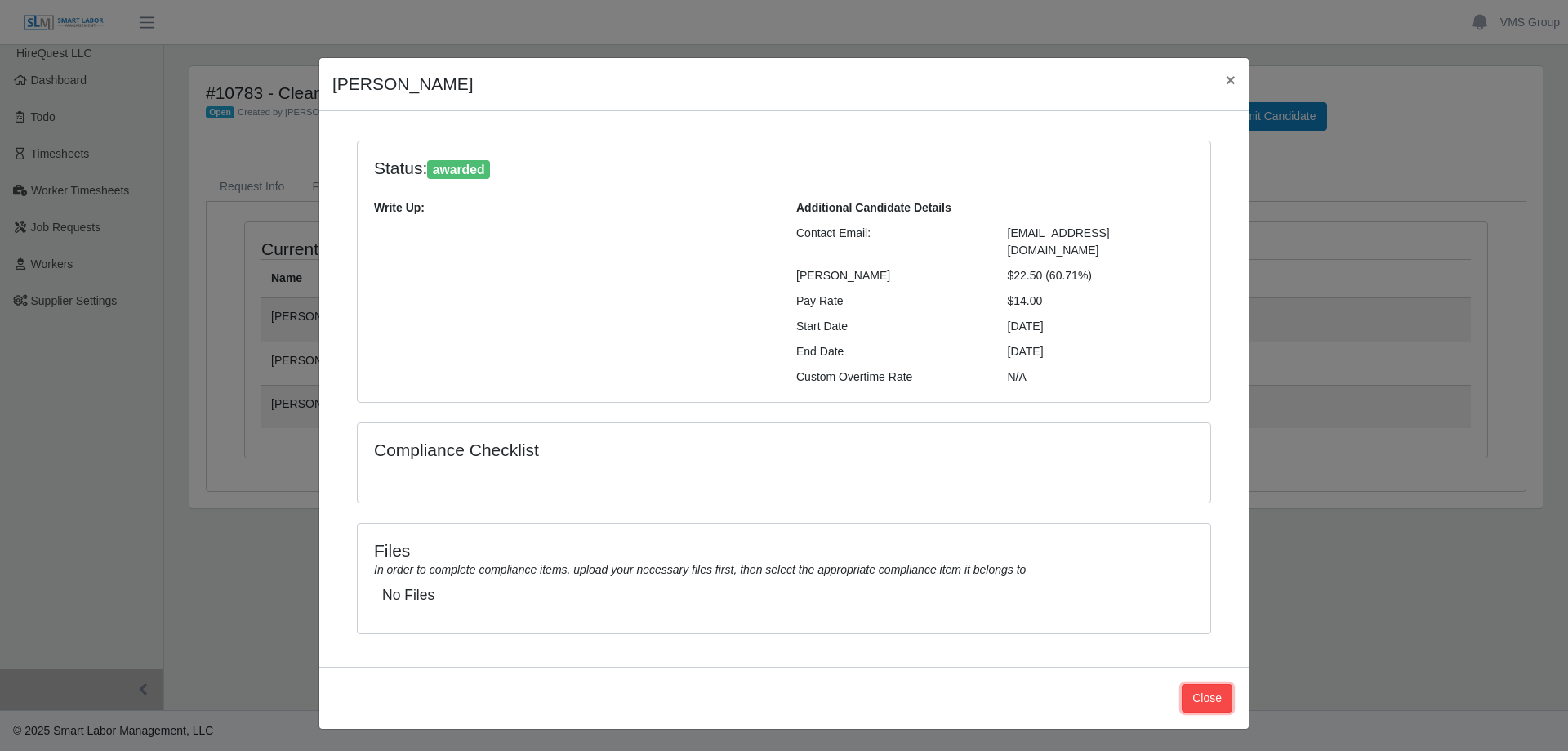
click at [1202, 684] on button "Close" at bounding box center [1207, 698] width 51 height 28
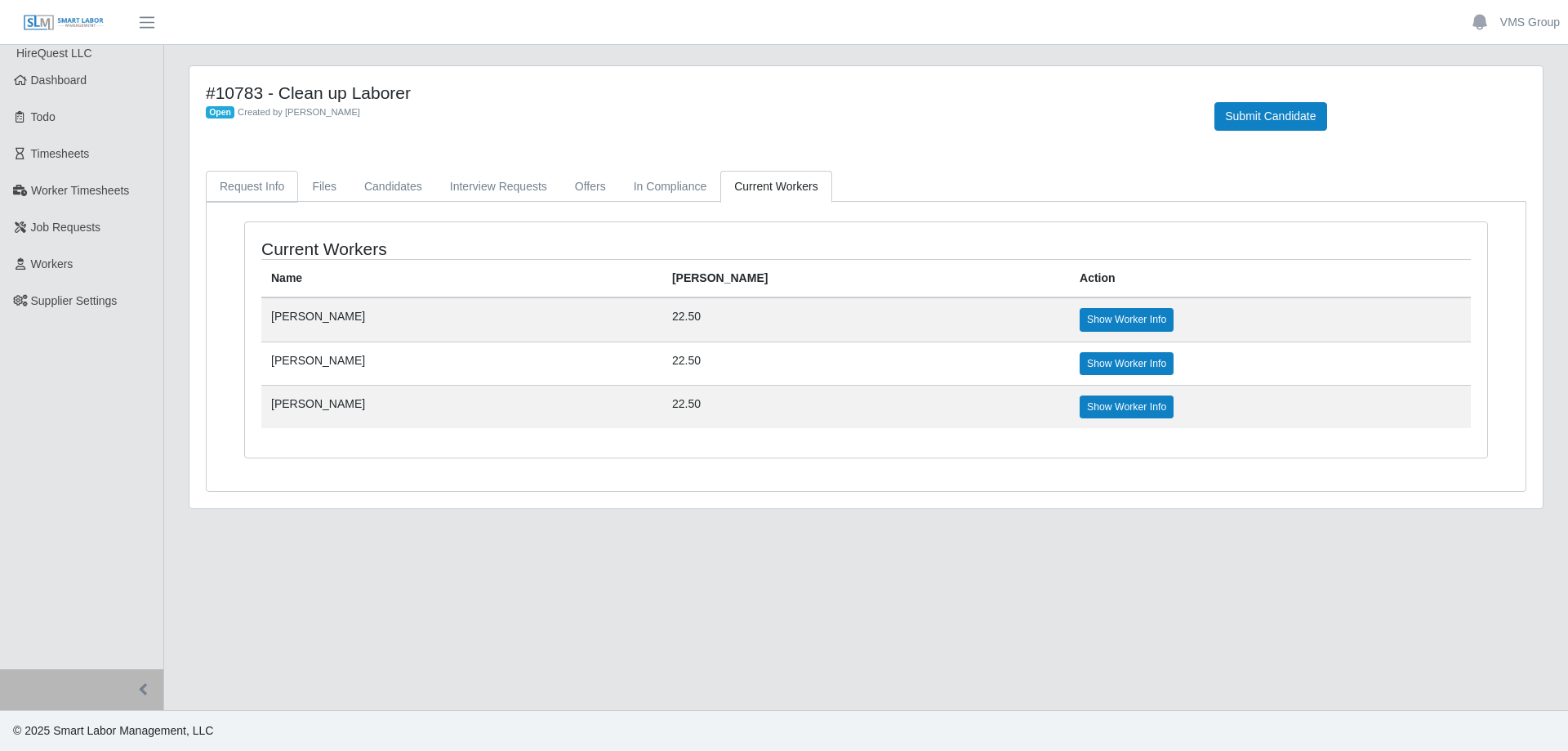
click at [234, 187] on link "Request Info" at bounding box center [252, 186] width 92 height 32
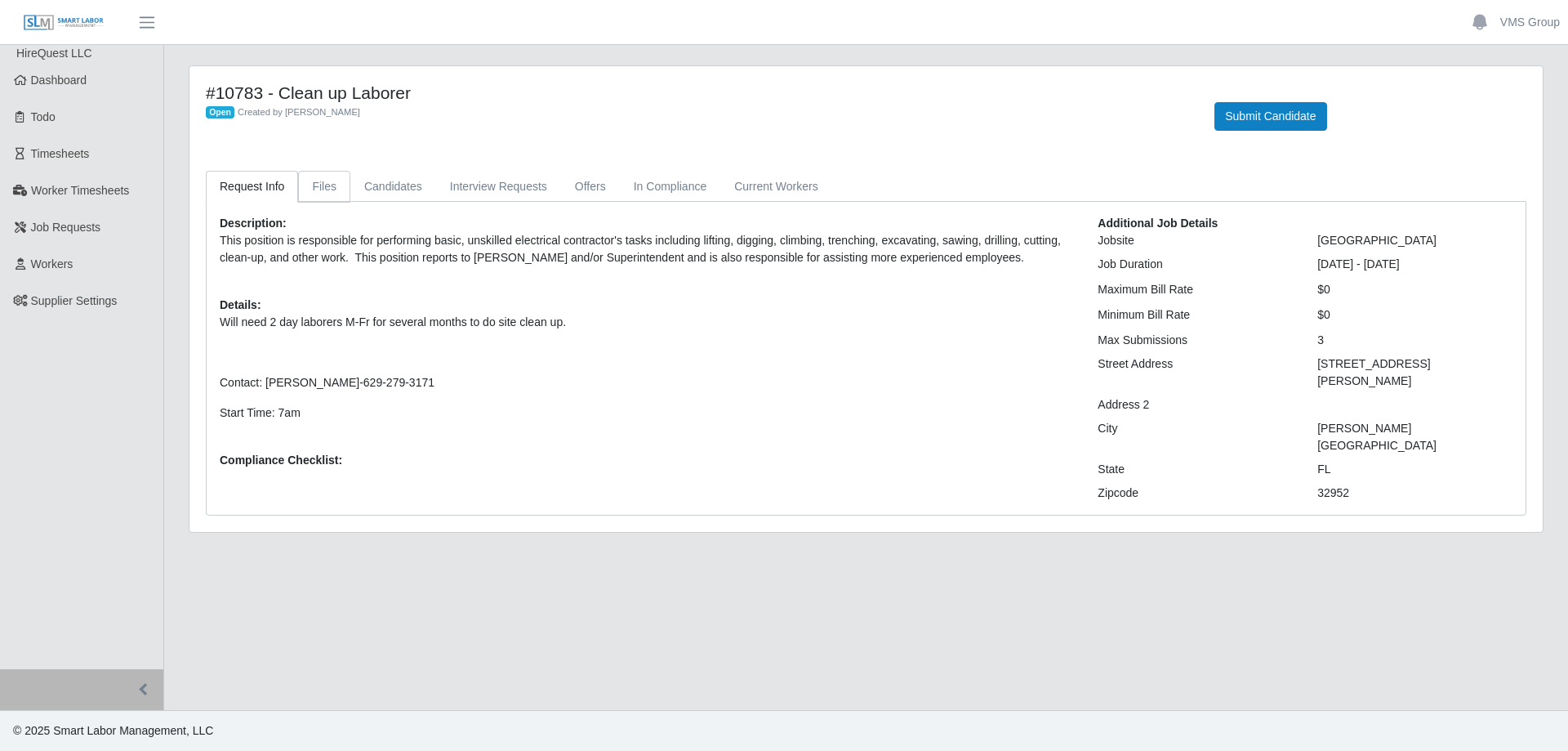
click at [316, 192] on link "Files" at bounding box center [324, 186] width 53 height 32
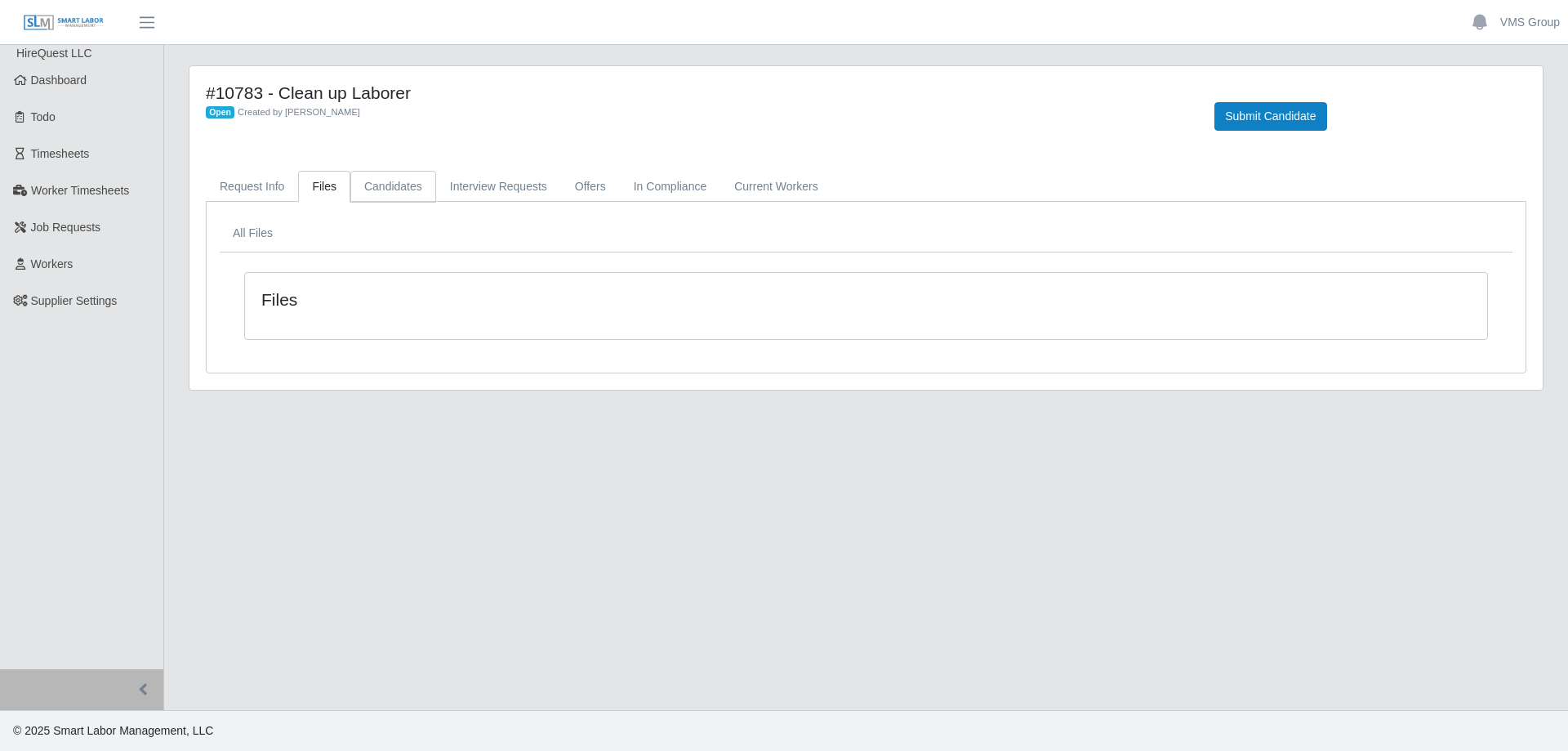
click at [378, 191] on link "Candidates" at bounding box center [393, 186] width 86 height 32
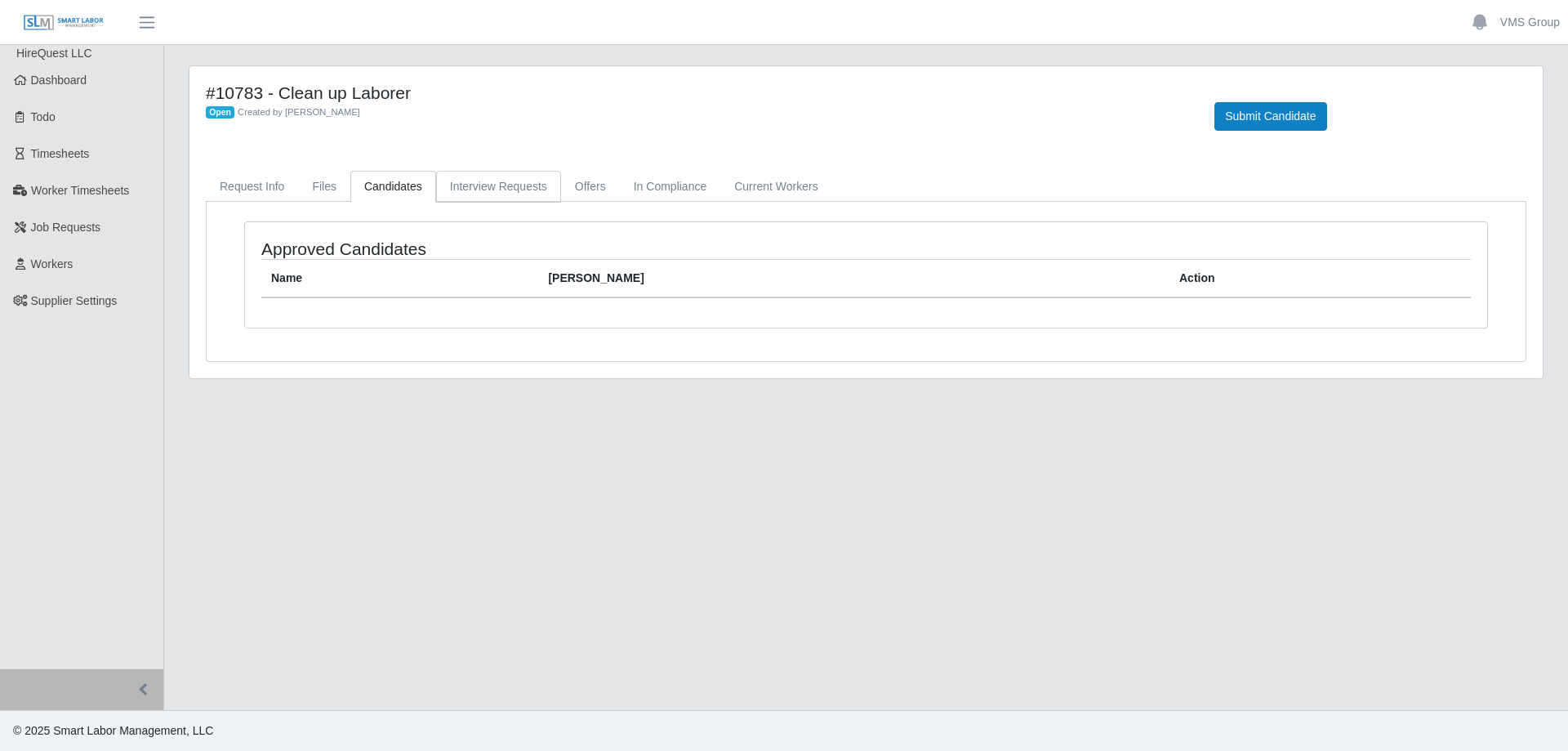
click at [469, 187] on link "Interview Requests" at bounding box center [498, 186] width 125 height 32
click at [580, 189] on link "Offers" at bounding box center [590, 186] width 59 height 32
drag, startPoint x: 657, startPoint y: 186, endPoint x: 764, endPoint y: 181, distance: 107.1
click at [657, 187] on link "In Compliance" at bounding box center [670, 186] width 101 height 32
click at [765, 181] on link "Current Workers" at bounding box center [775, 186] width 111 height 32
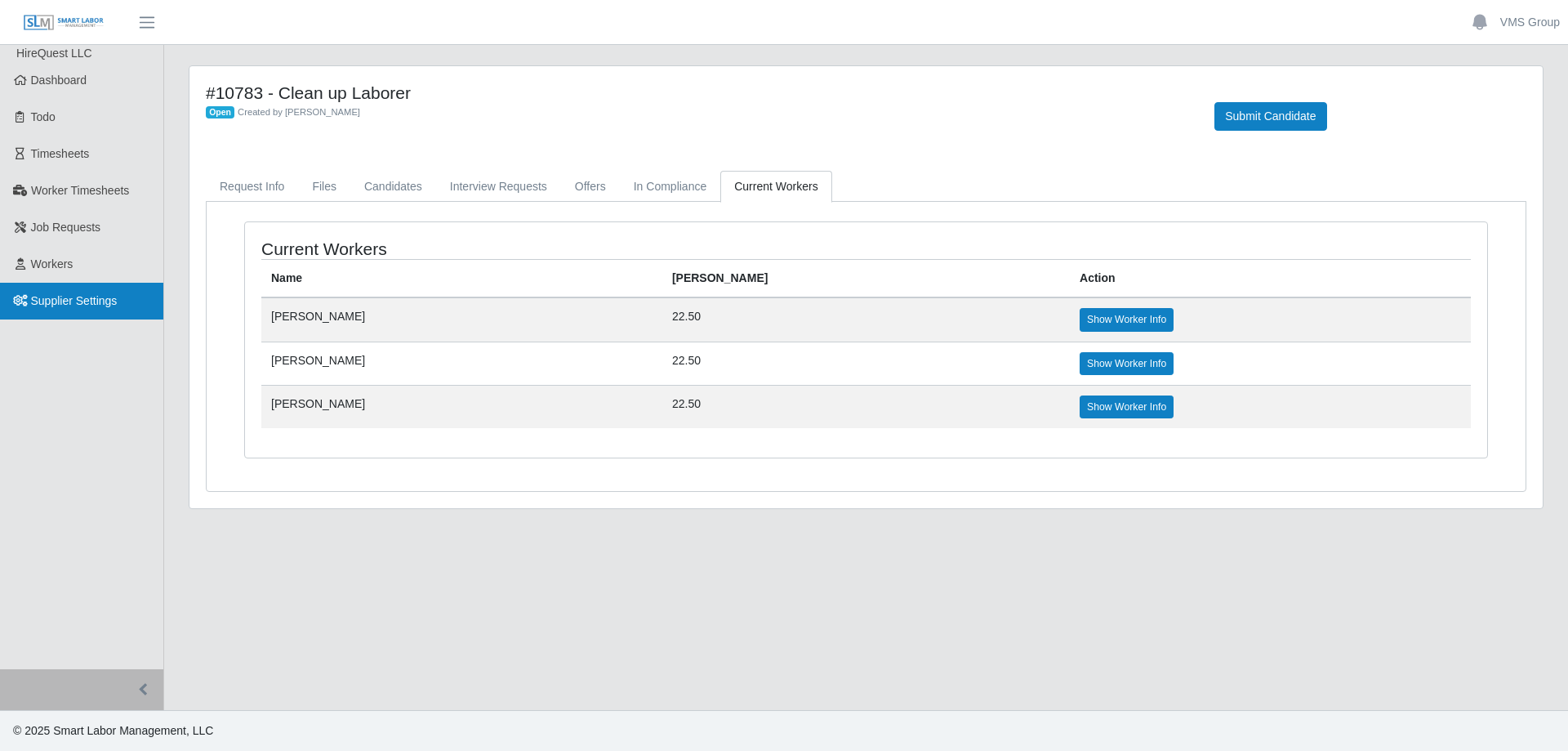
click at [67, 302] on span "Supplier Settings" at bounding box center [74, 301] width 87 height 13
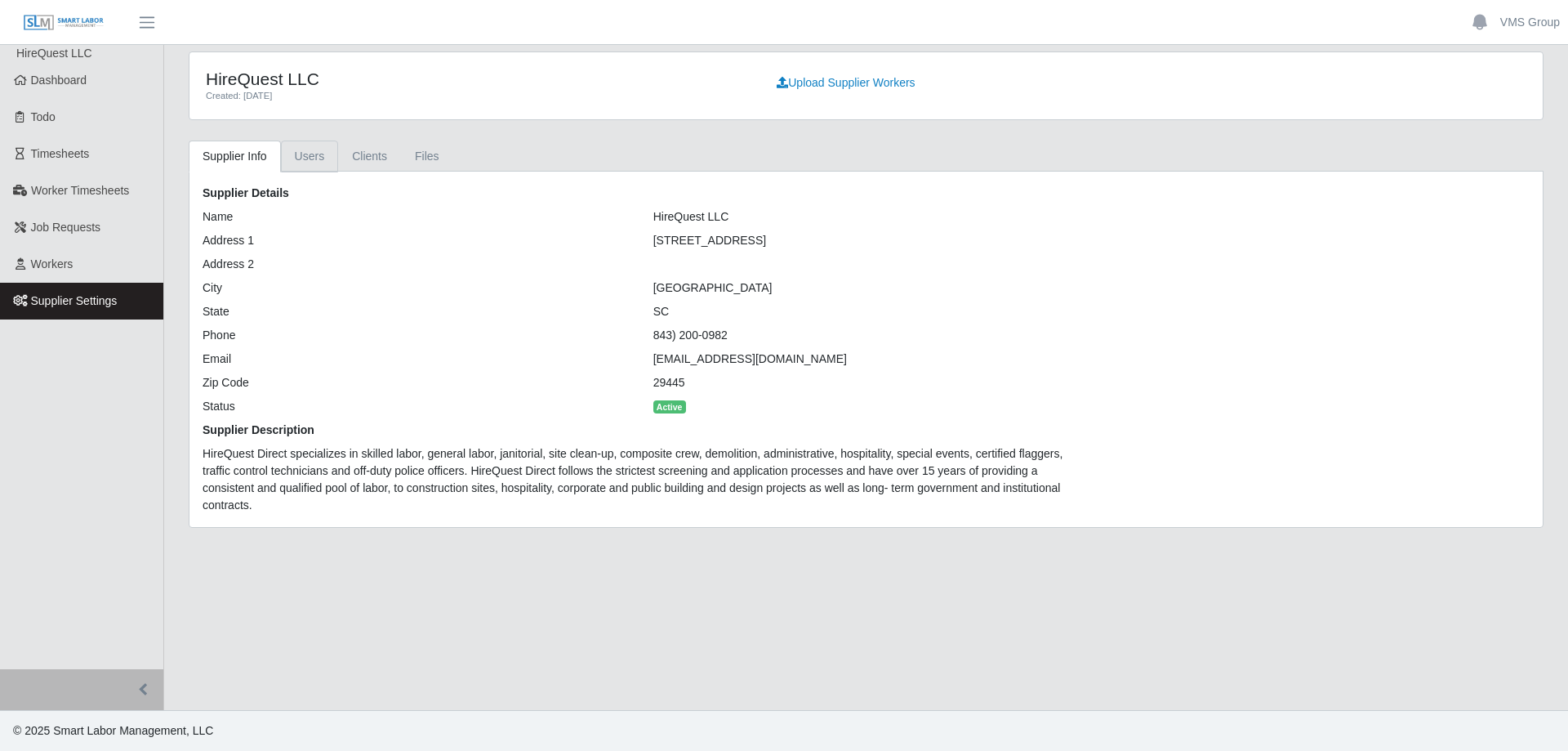
click at [309, 156] on link "Users" at bounding box center [309, 156] width 58 height 32
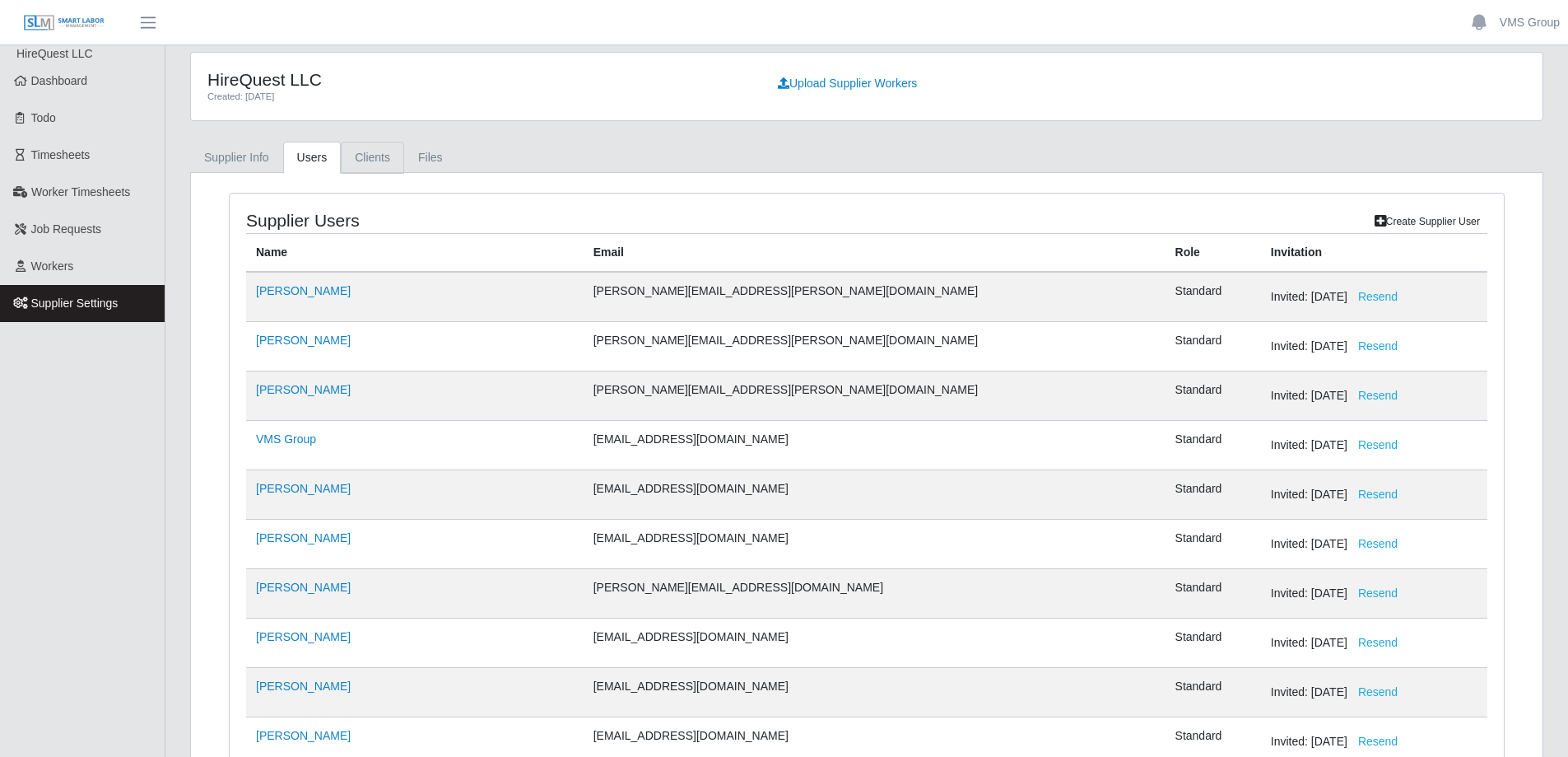
click at [374, 172] on link "Clients" at bounding box center [372, 158] width 63 height 32
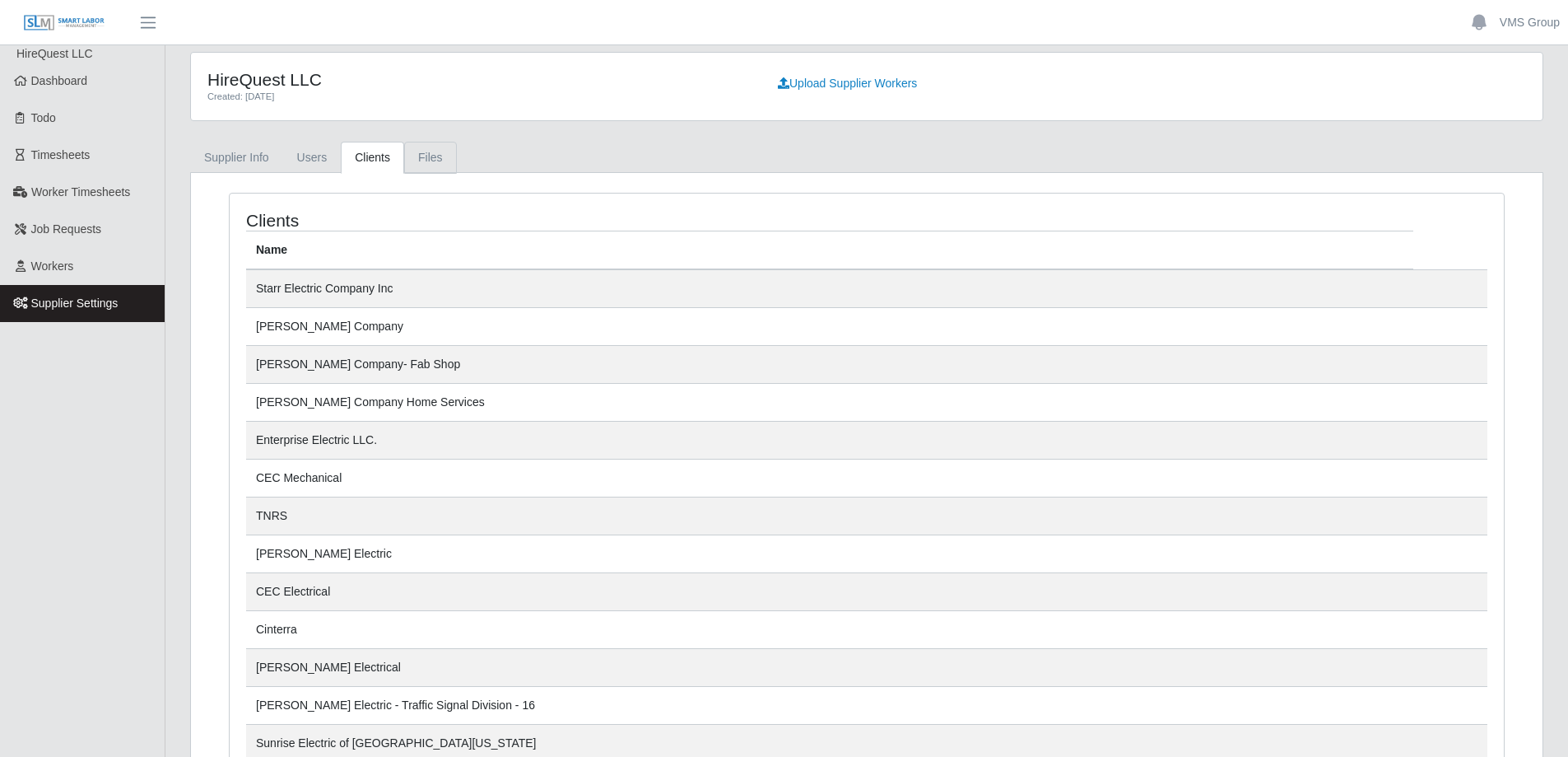
click at [437, 159] on link "Files" at bounding box center [431, 158] width 53 height 32
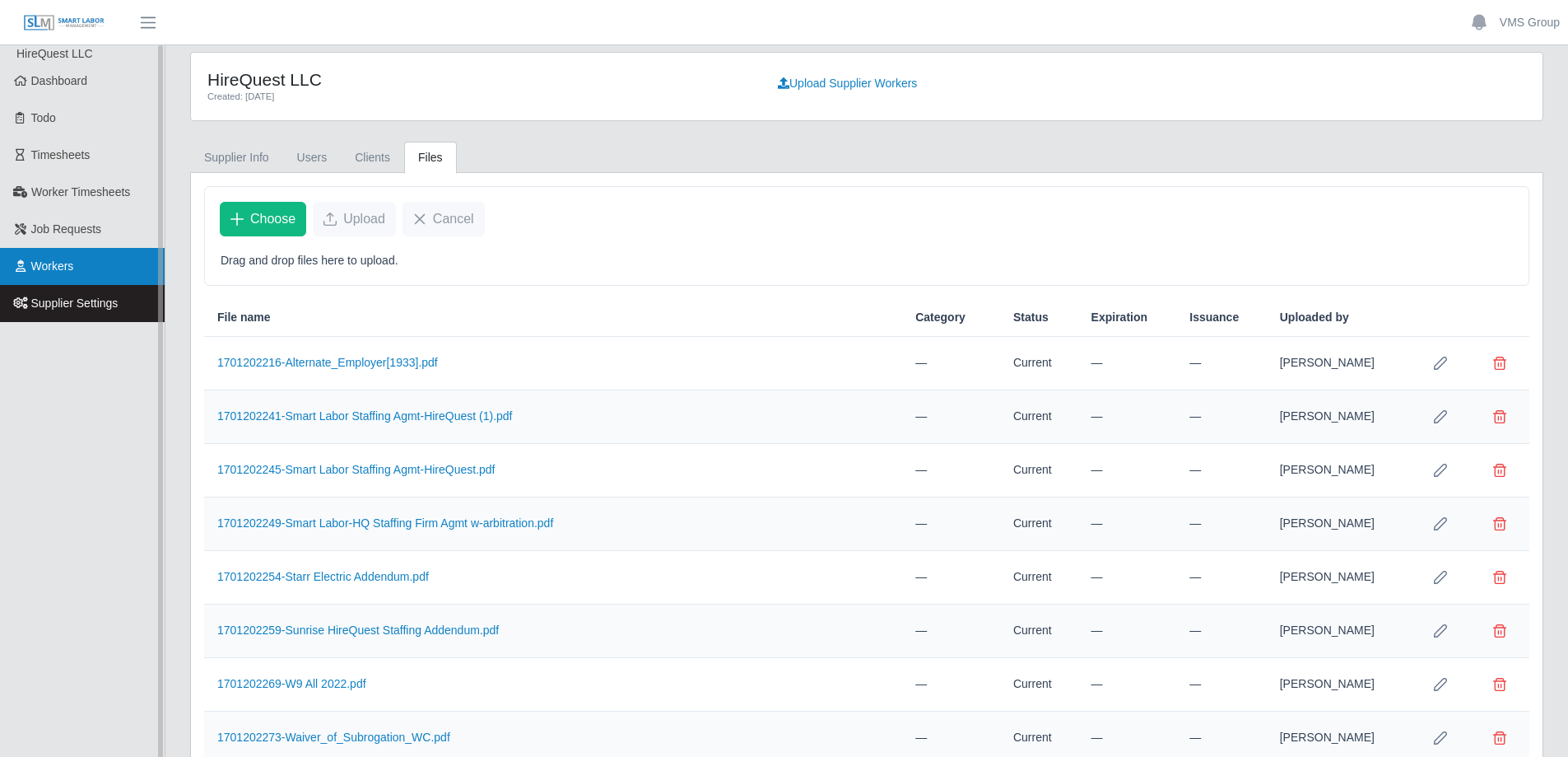
click at [25, 272] on link "Workers" at bounding box center [82, 266] width 164 height 37
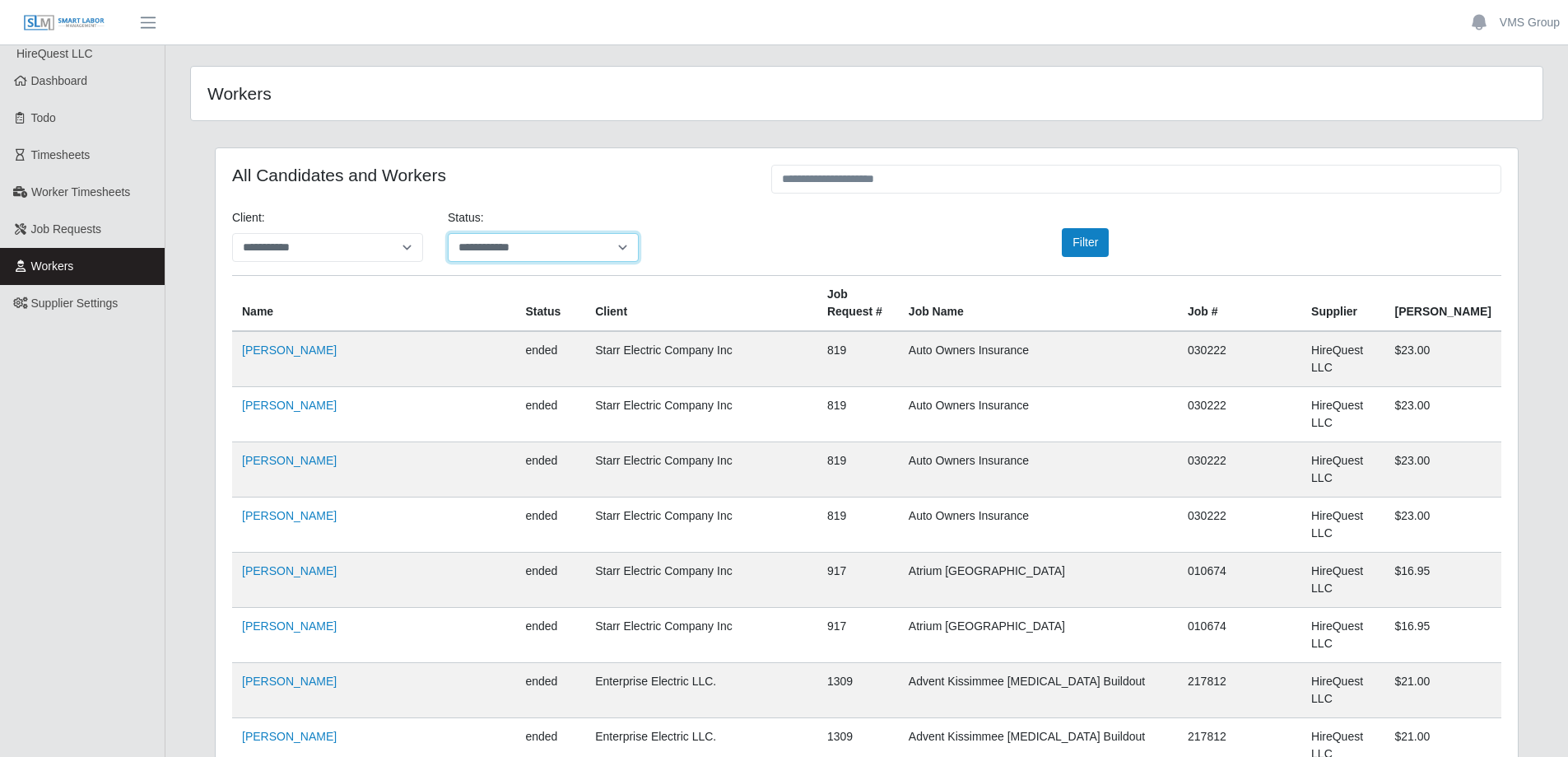
click at [473, 249] on select "**********" at bounding box center [543, 247] width 191 height 29
click at [391, 246] on select "**********" at bounding box center [327, 247] width 191 height 29
select select "**********"
click at [232, 233] on select "**********" at bounding box center [327, 247] width 191 height 29
click at [543, 250] on select "**********" at bounding box center [543, 247] width 191 height 29
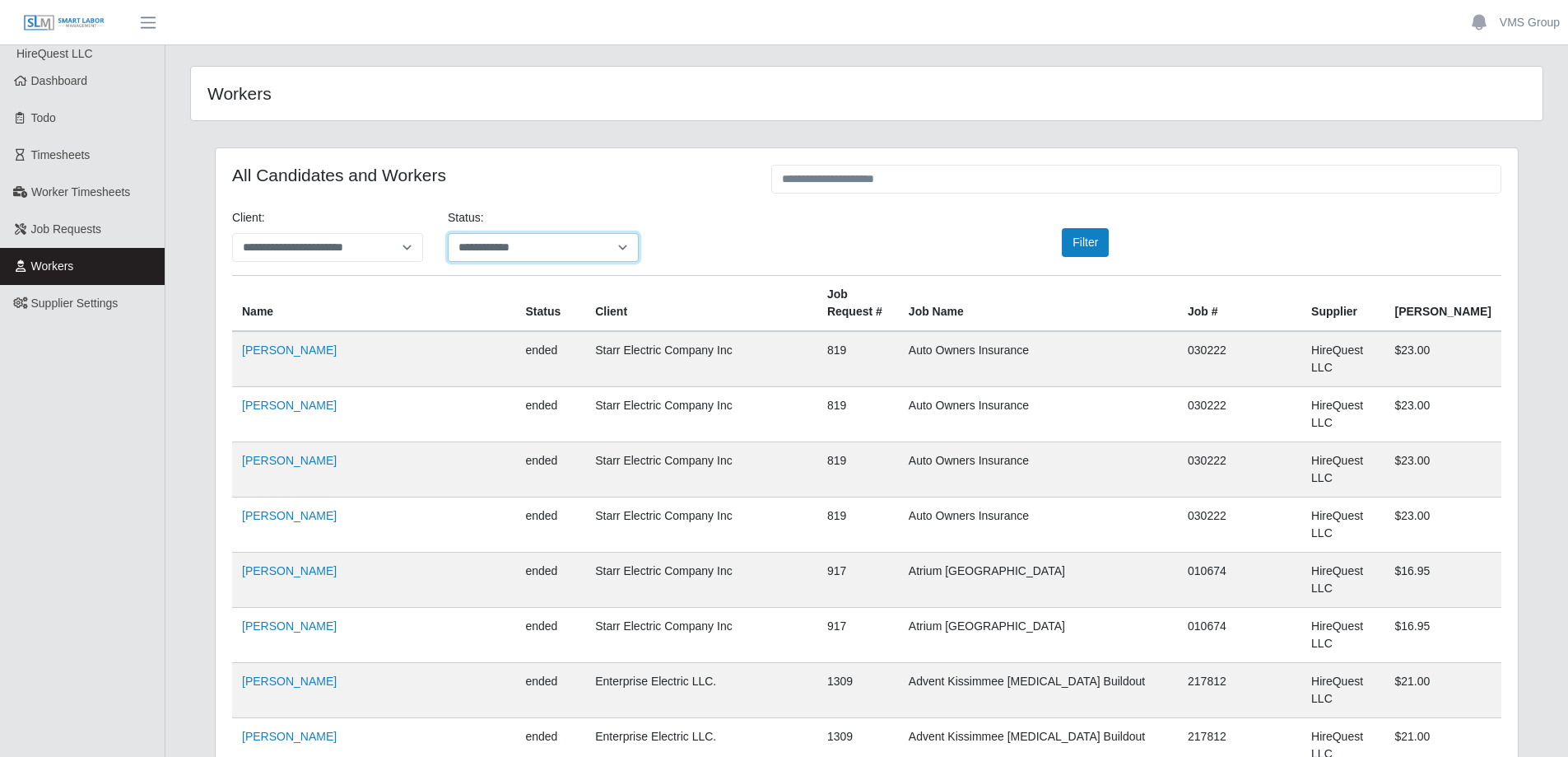
select select "*******"
click at [447, 233] on select "**********" at bounding box center [543, 247] width 191 height 29
select select "**********"
click at [823, 185] on input "text" at bounding box center [1136, 179] width 730 height 29
type input "*****"
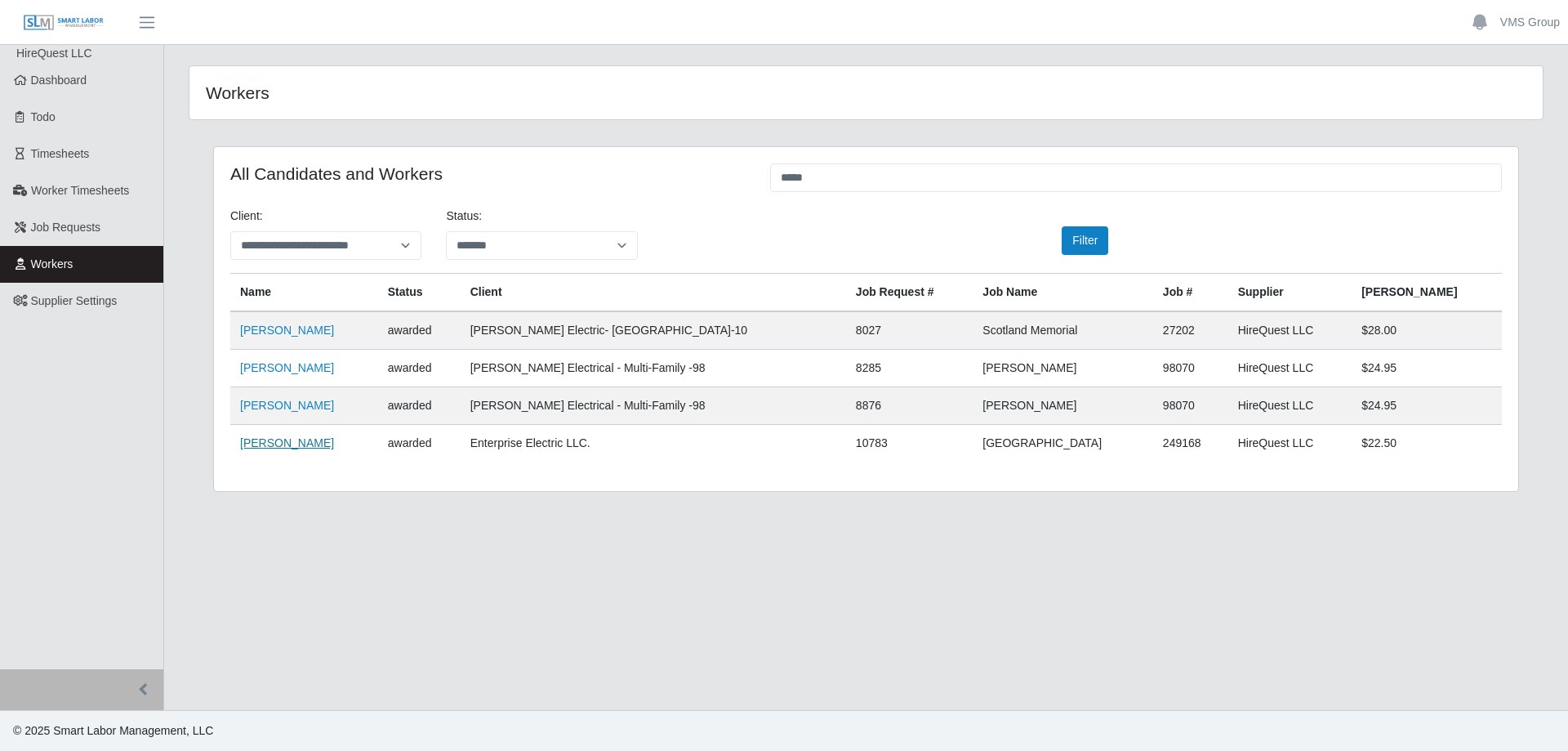
click at [275, 442] on link "Kenyatta Brown" at bounding box center [287, 443] width 94 height 13
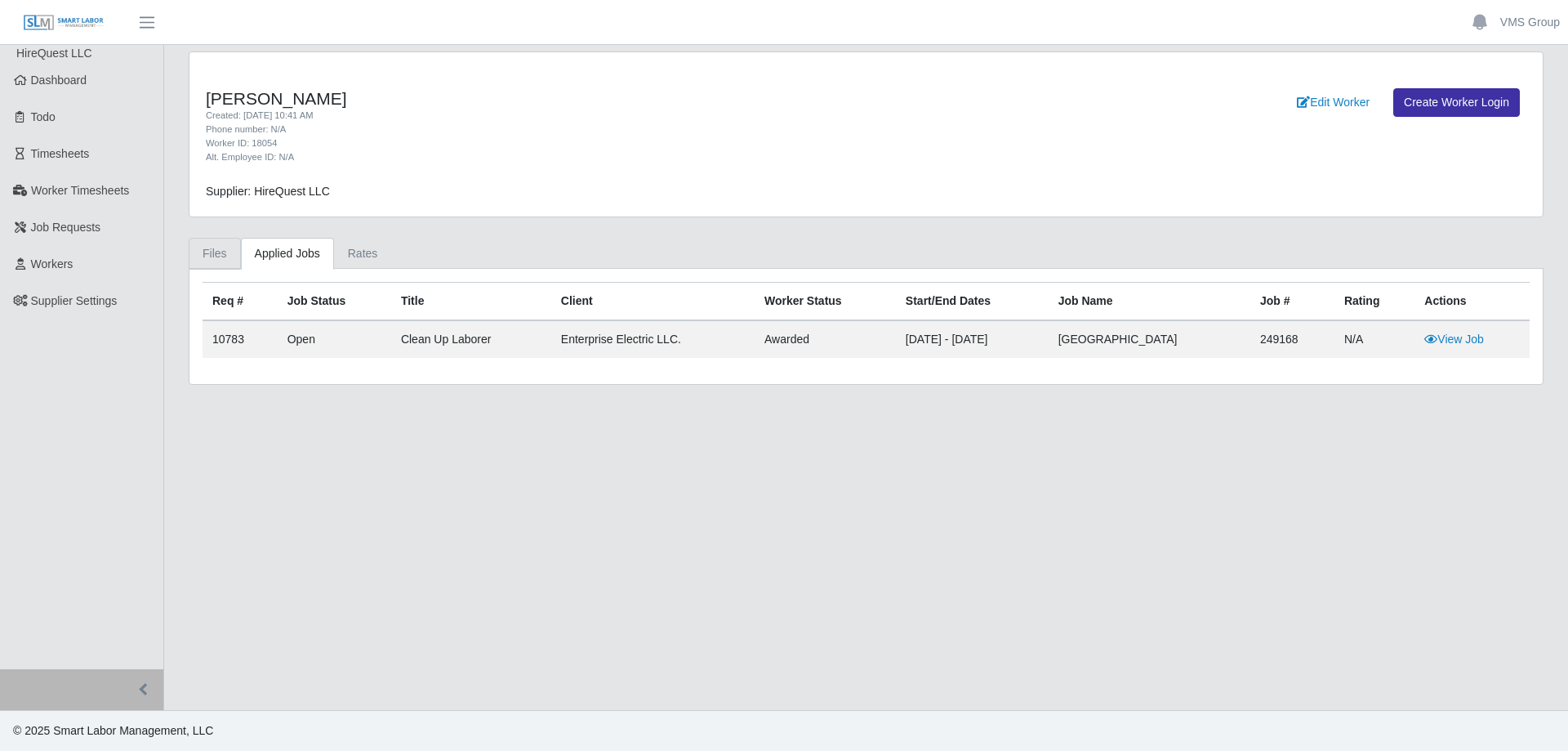
click at [212, 253] on link "Files" at bounding box center [215, 253] width 53 height 32
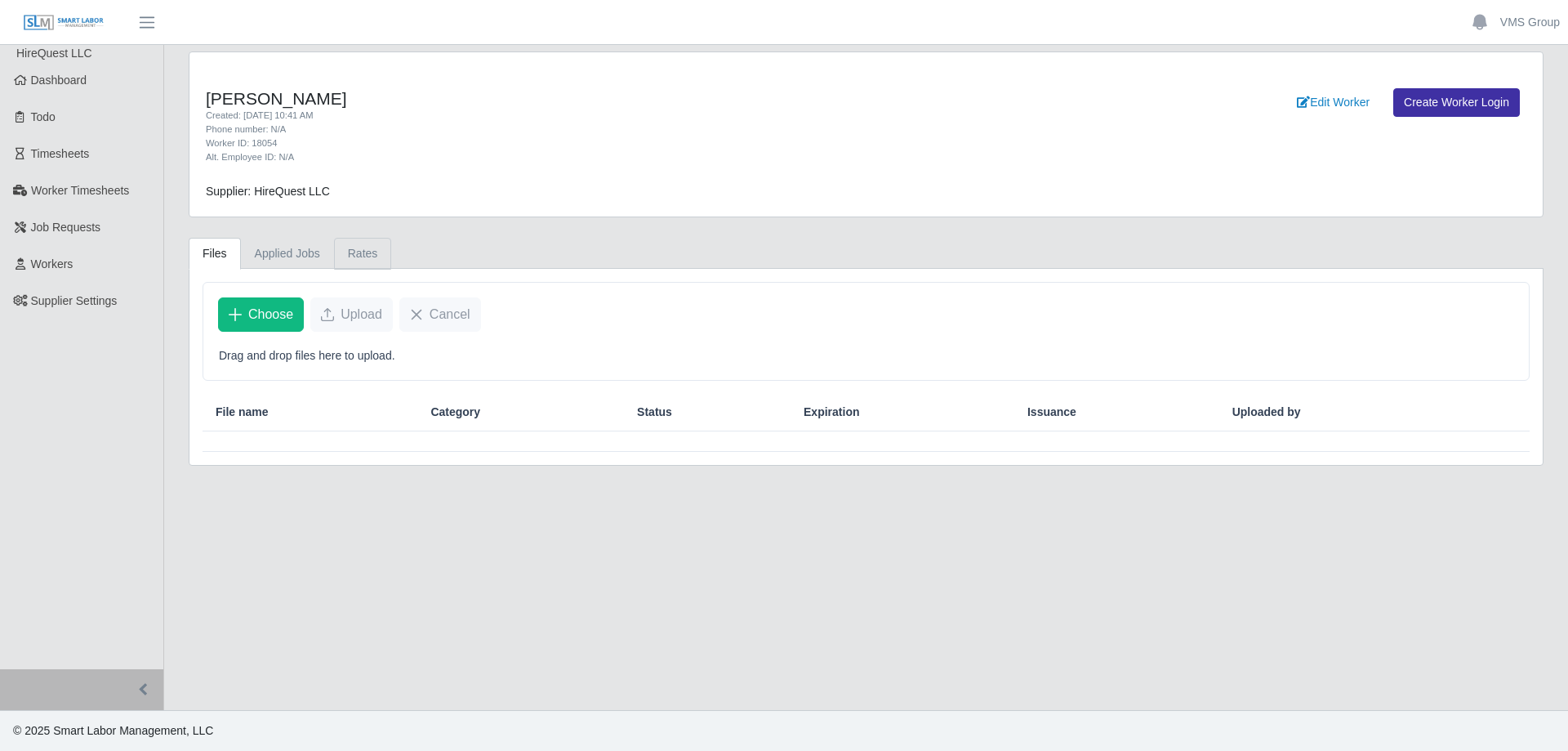
click at [359, 255] on link "Rates" at bounding box center [362, 253] width 58 height 32
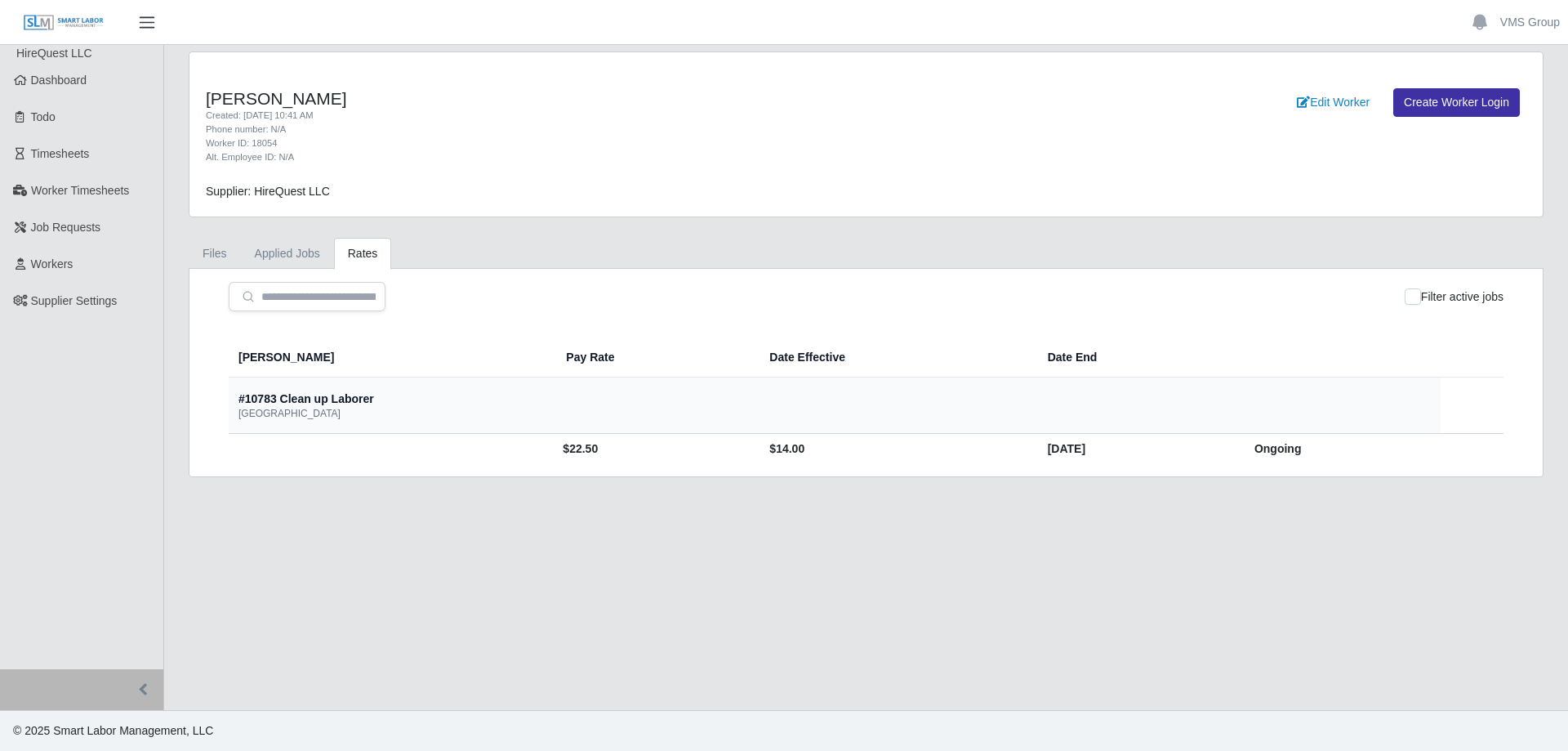
click at [156, 20] on span "button" at bounding box center [146, 23] width 21 height 18
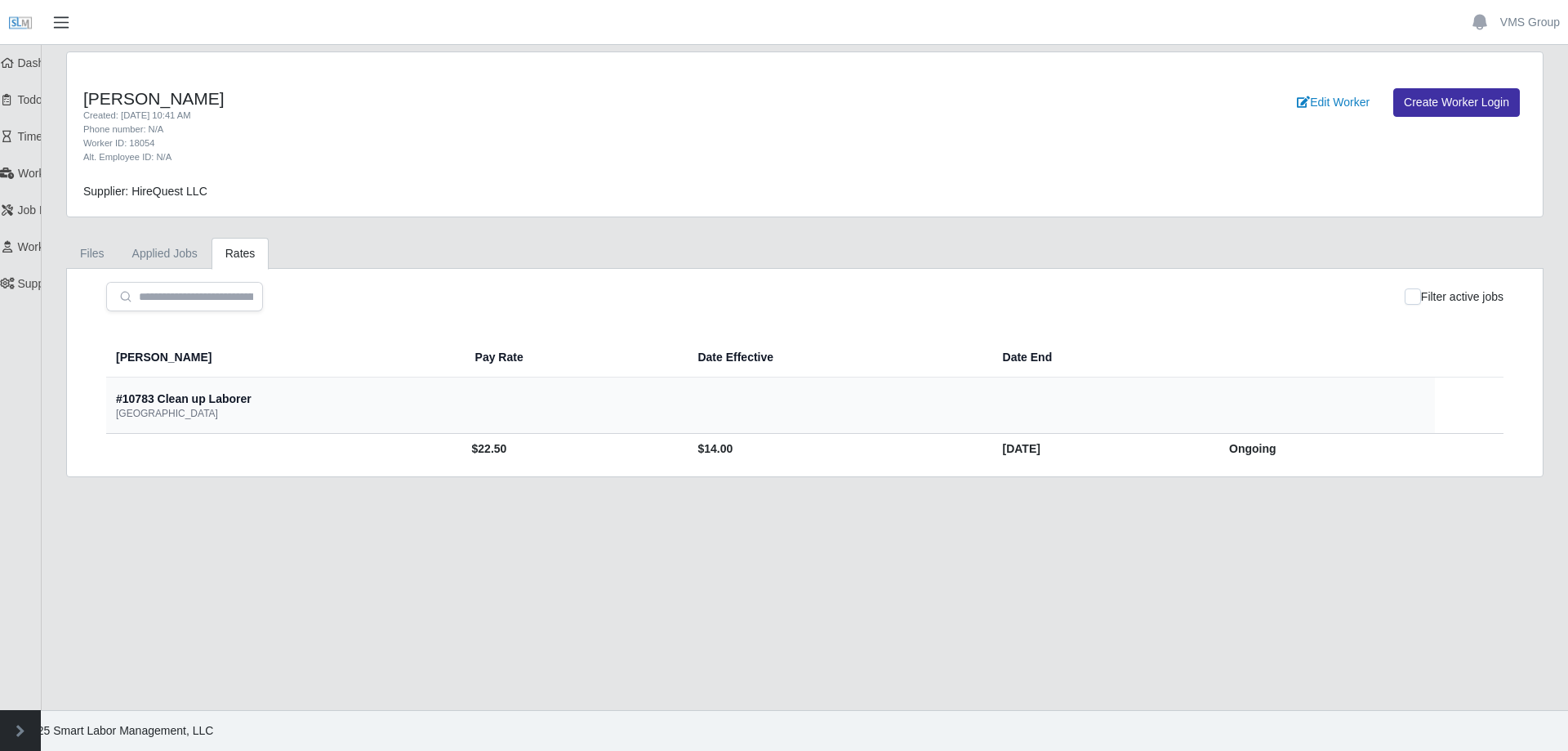
click at [63, 18] on span "button" at bounding box center [61, 23] width 21 height 18
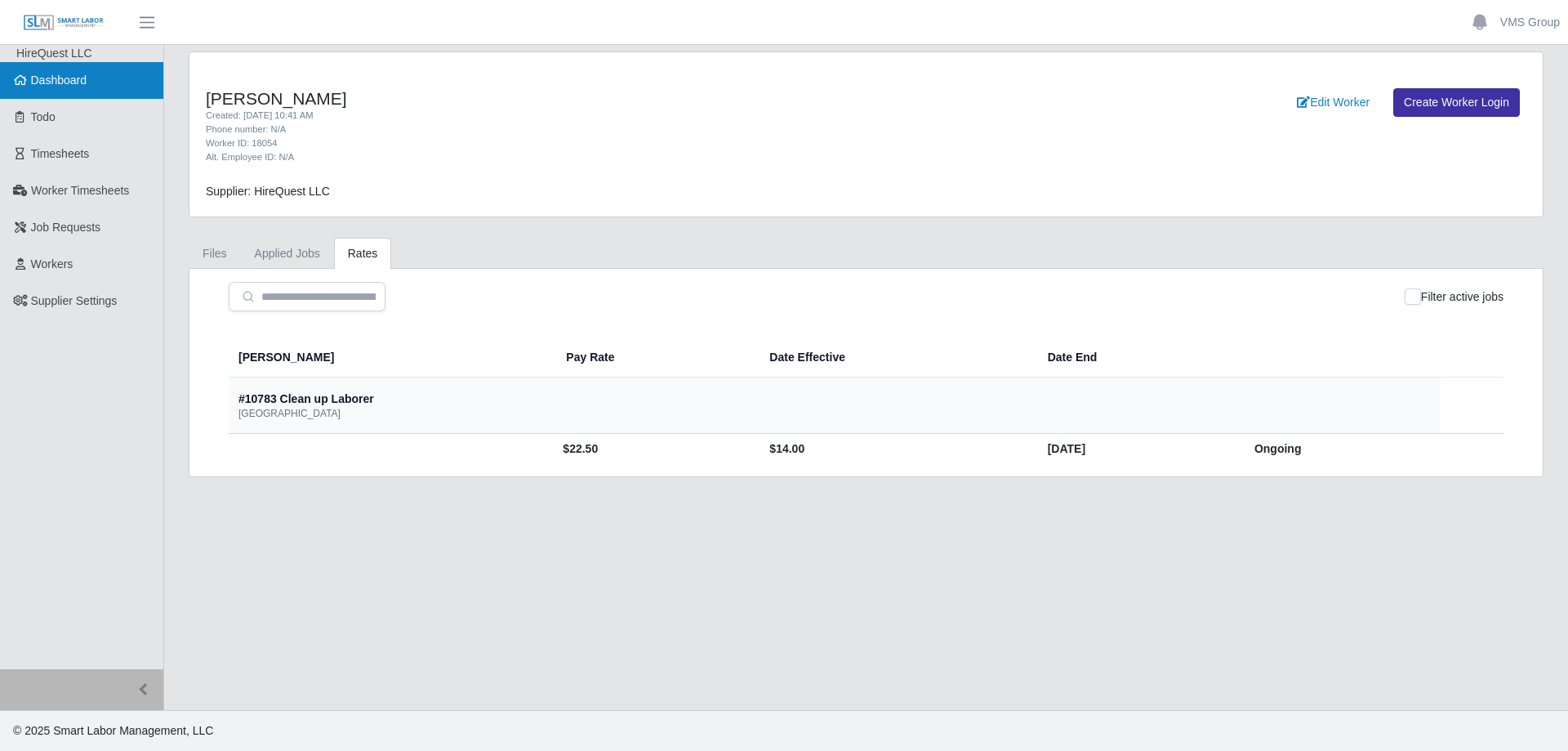
click at [57, 84] on span "Dashboard" at bounding box center [59, 80] width 56 height 13
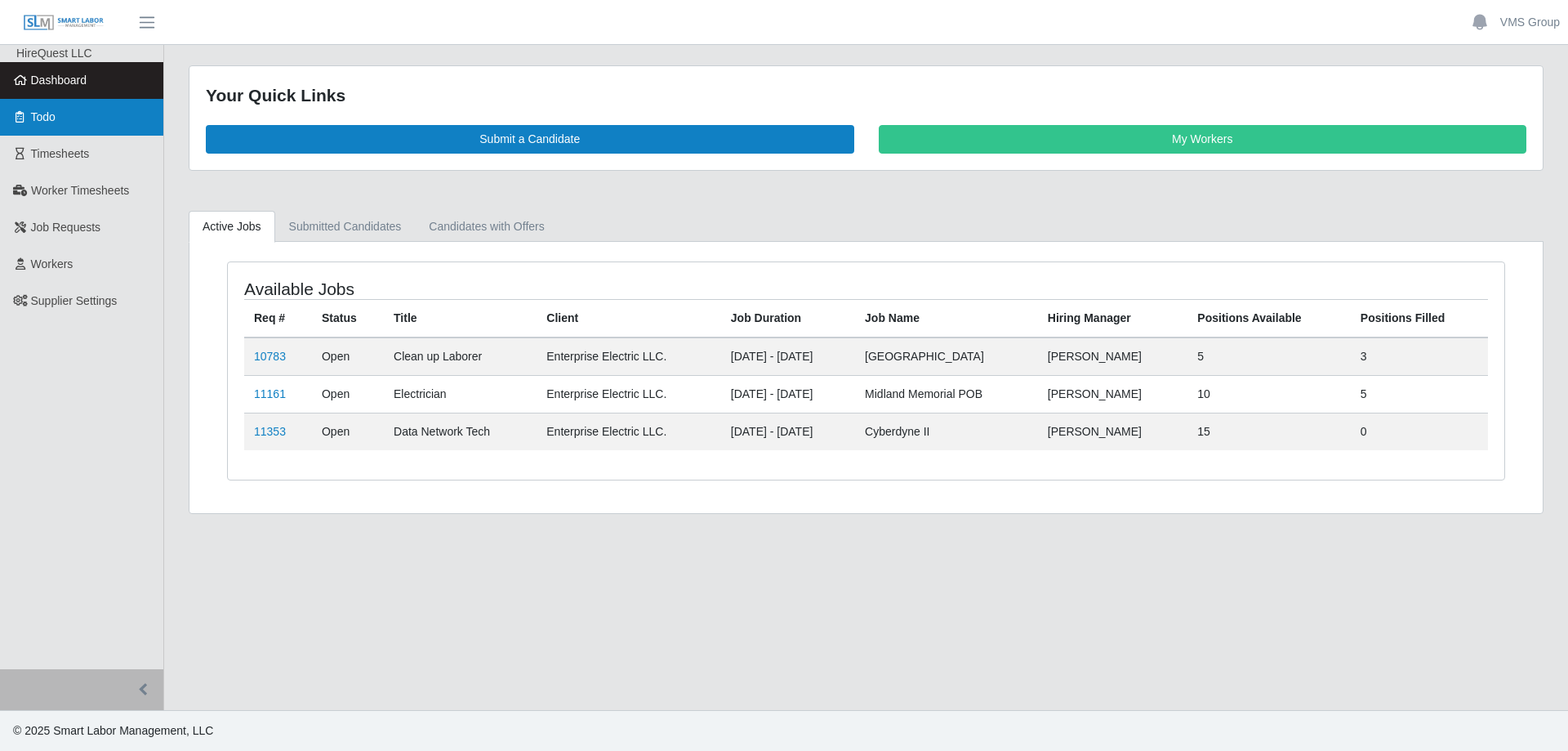
click at [94, 124] on link "Todo" at bounding box center [81, 117] width 163 height 37
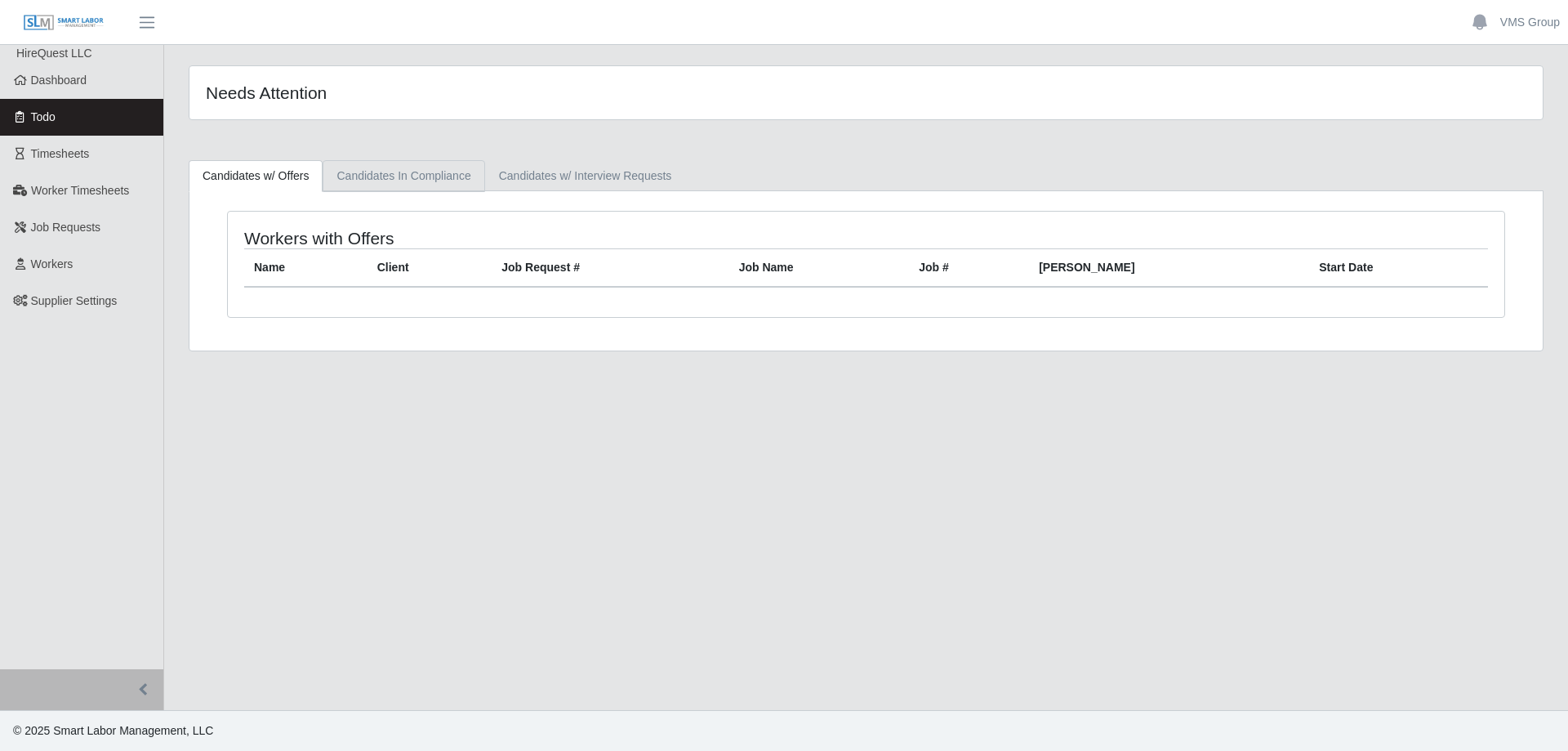
click at [366, 184] on link "Candidates In Compliance" at bounding box center [403, 176] width 161 height 32
click at [533, 181] on link "Candidates w/ Interview Requests" at bounding box center [585, 176] width 201 height 32
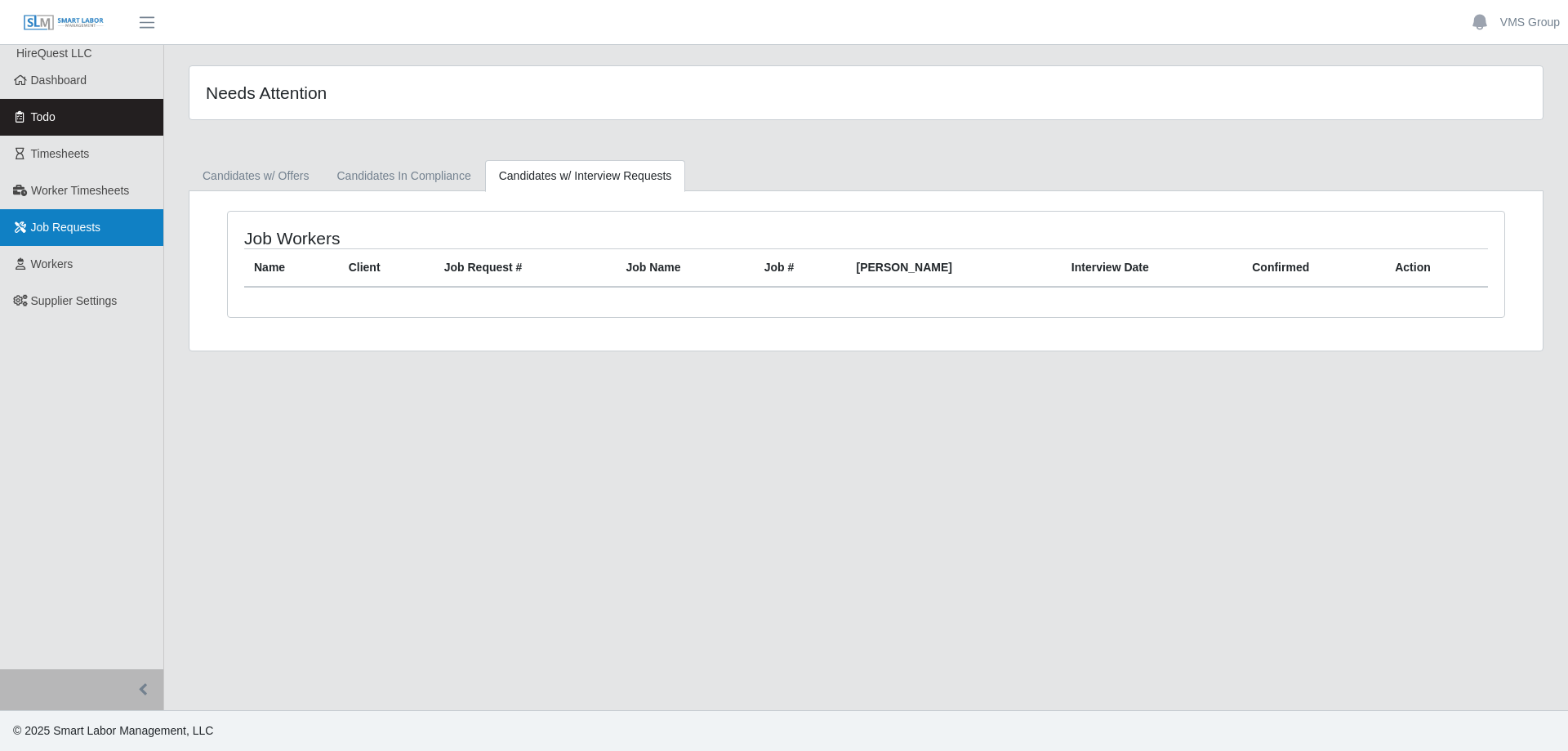
click at [95, 215] on link "Job Requests" at bounding box center [81, 227] width 163 height 37
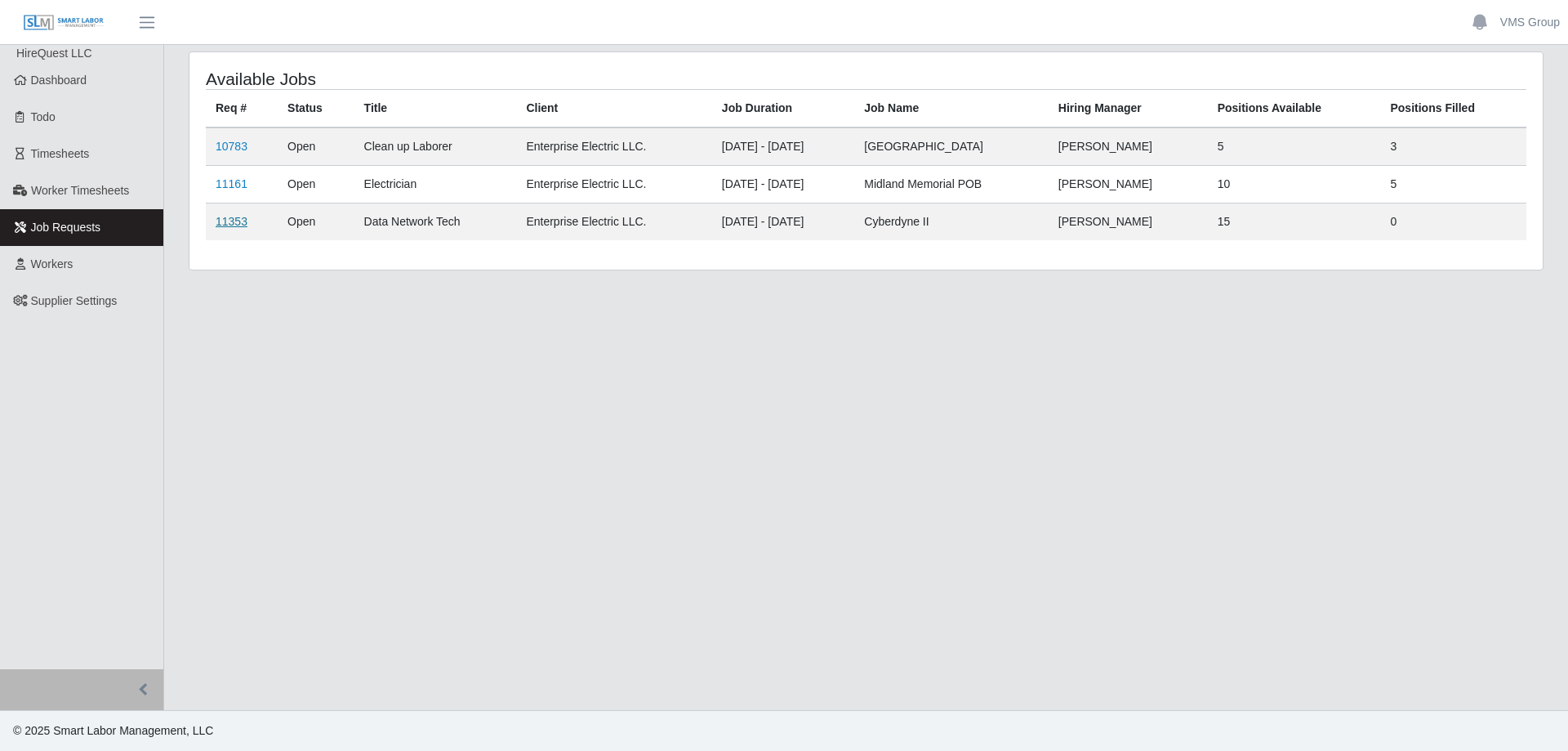
click at [234, 223] on link "11353" at bounding box center [232, 222] width 32 height 13
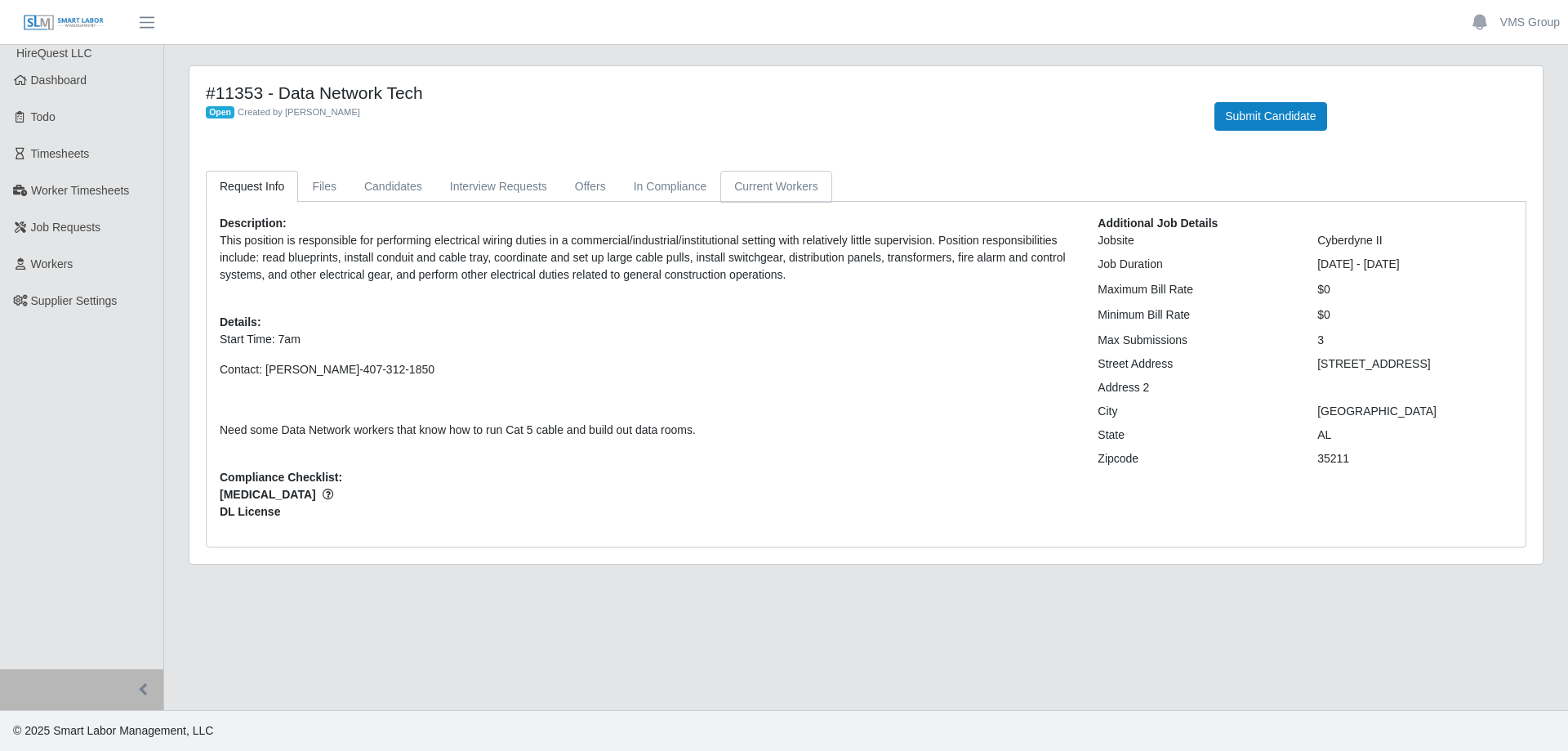
click at [727, 192] on link "Current Workers" at bounding box center [775, 186] width 111 height 32
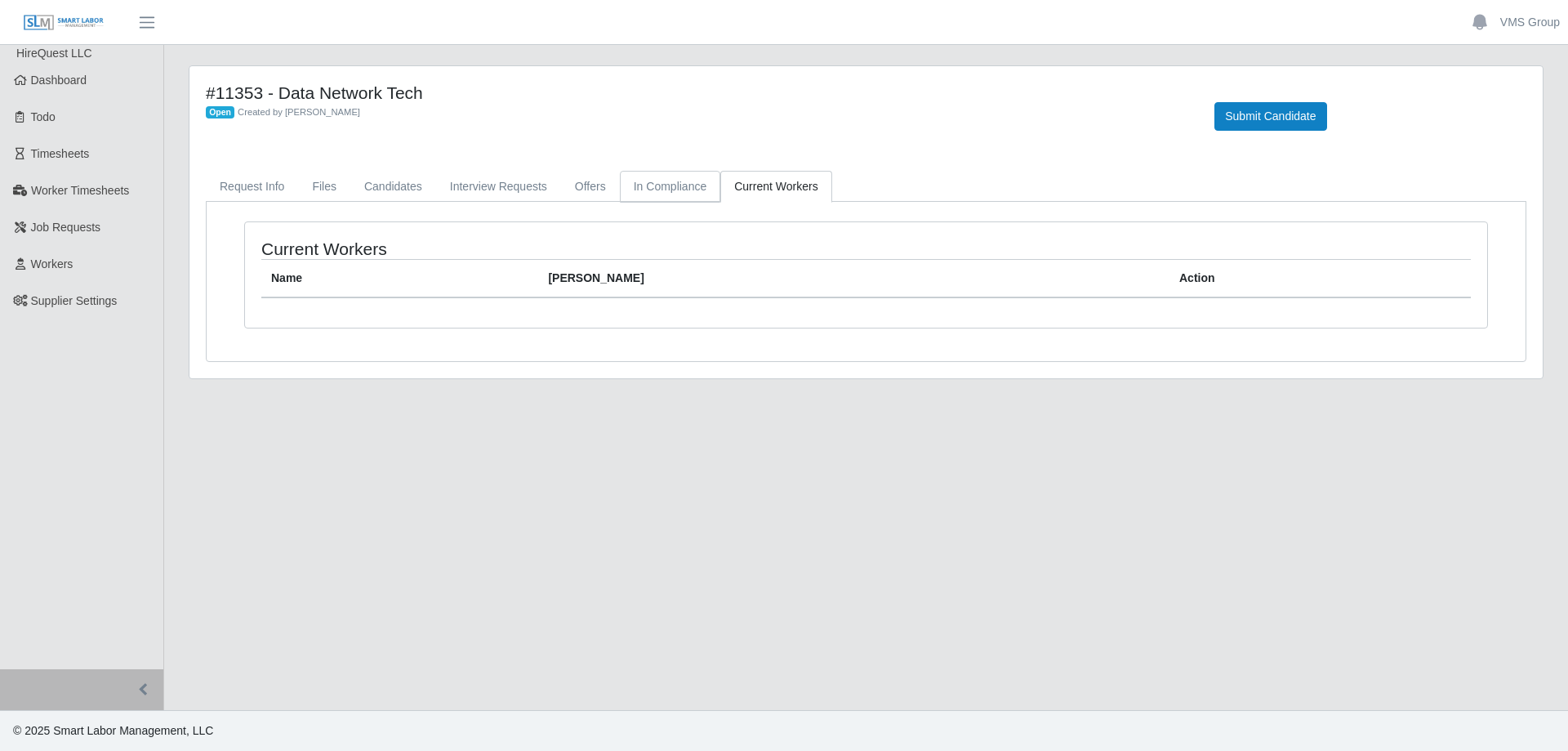
click at [681, 186] on link "In Compliance" at bounding box center [670, 186] width 101 height 32
click at [561, 192] on link "Offers" at bounding box center [590, 186] width 59 height 32
click at [509, 195] on link "Interview Requests" at bounding box center [498, 186] width 125 height 32
click at [403, 197] on link "Candidates" at bounding box center [393, 186] width 86 height 32
click at [314, 194] on link "Files" at bounding box center [324, 186] width 53 height 32
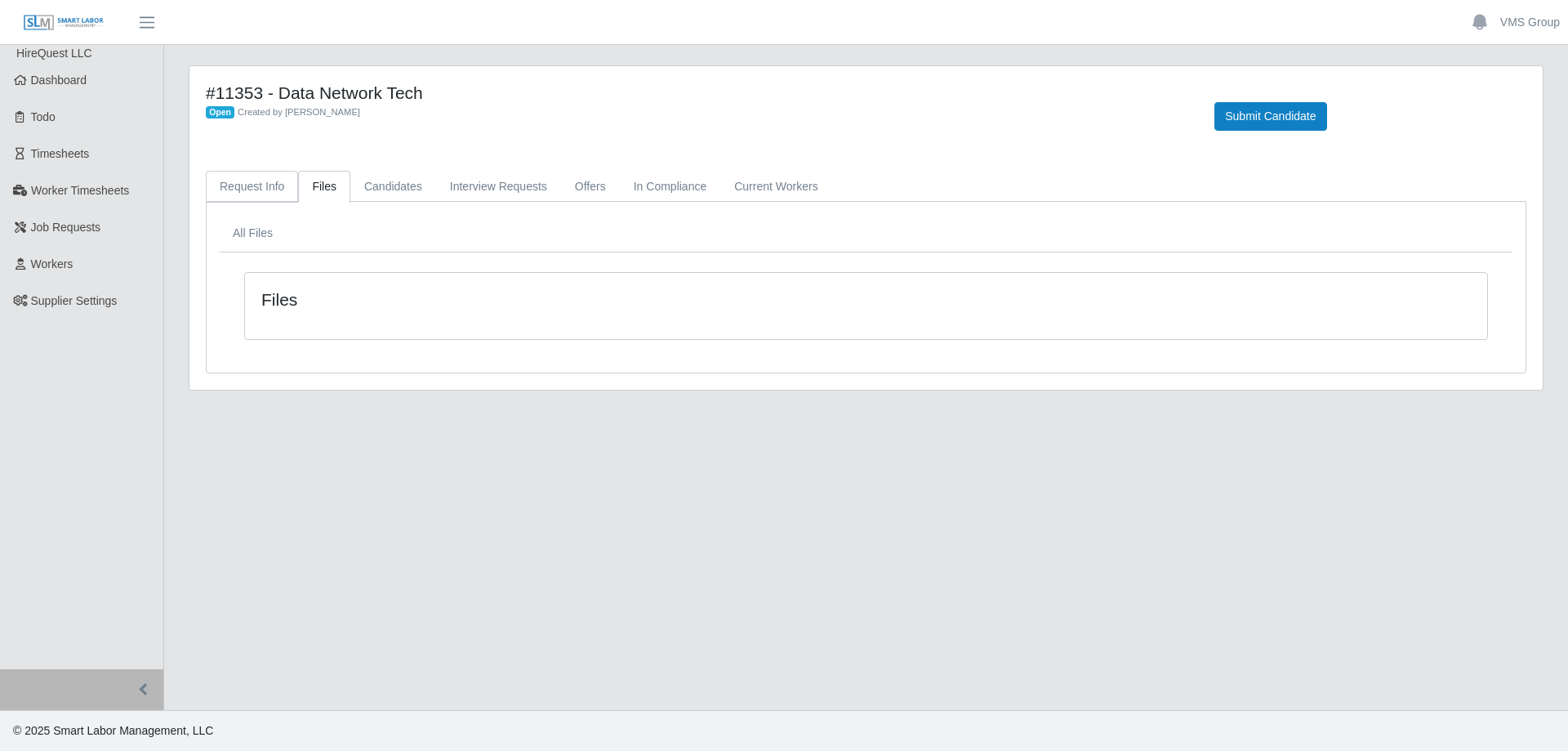
click at [254, 188] on link "Request Info" at bounding box center [252, 186] width 92 height 32
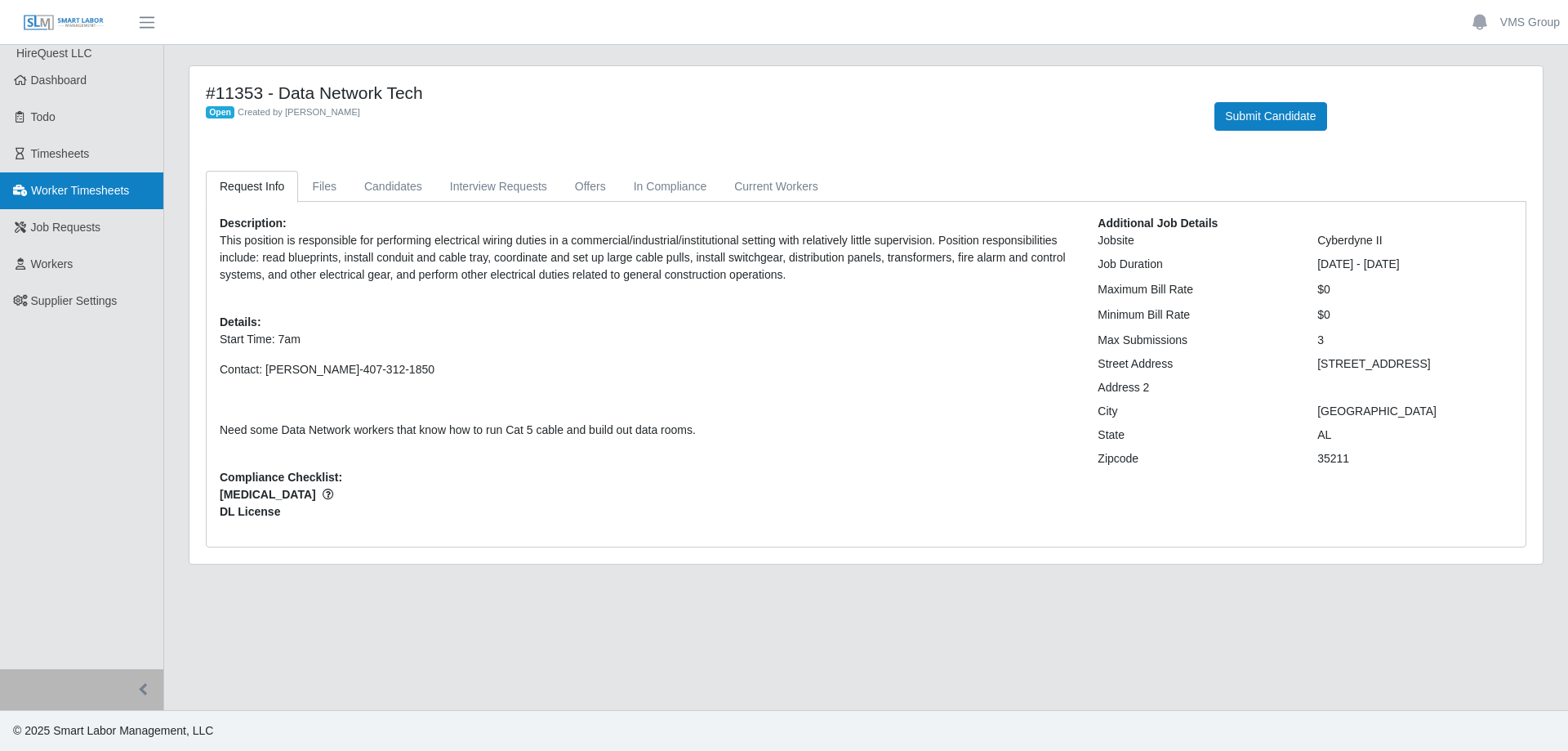
click at [83, 197] on link "Worker Timesheets" at bounding box center [81, 191] width 163 height 37
